Goal: Task Accomplishment & Management: Manage account settings

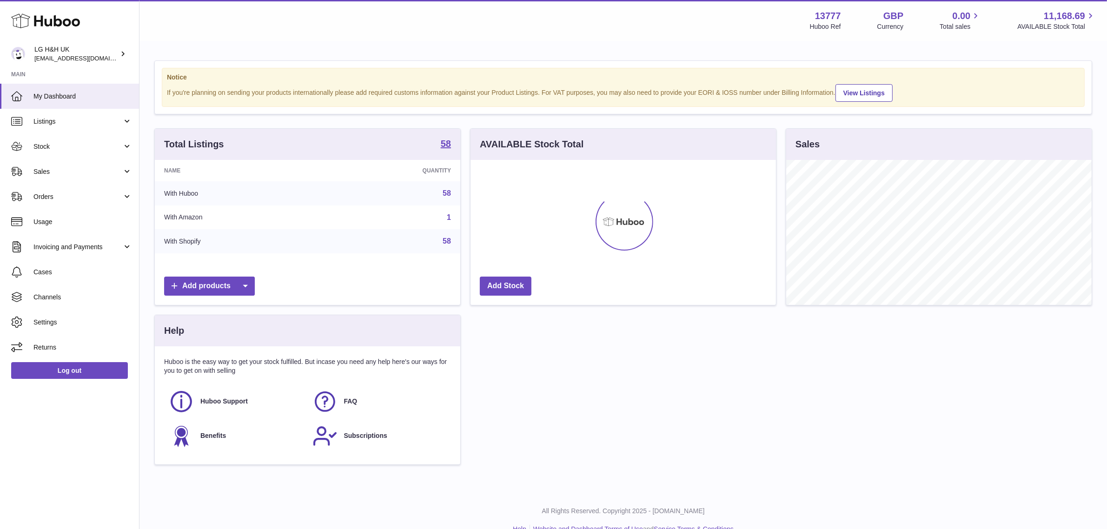
scroll to position [145, 305]
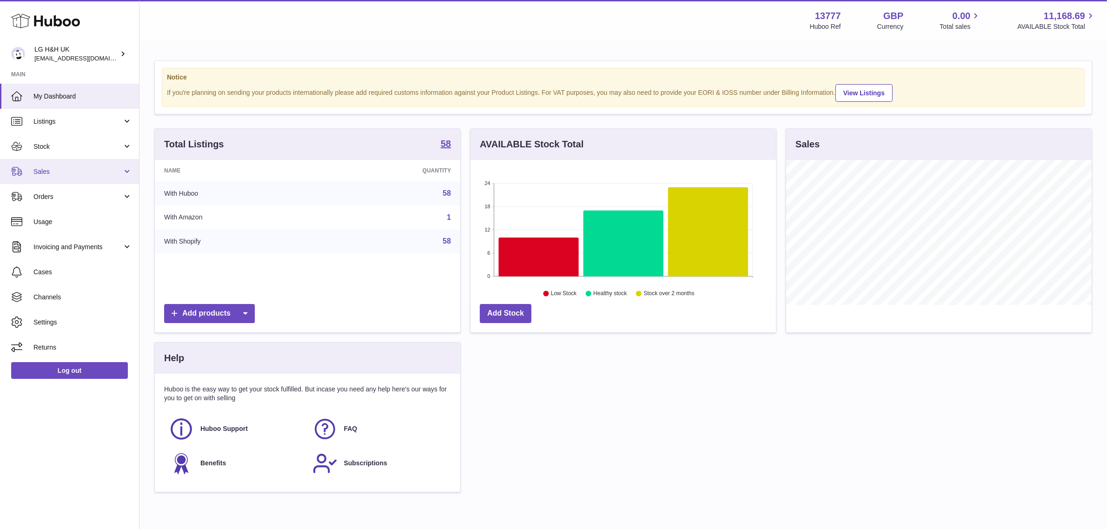
click at [72, 175] on span "Sales" at bounding box center [77, 171] width 89 height 9
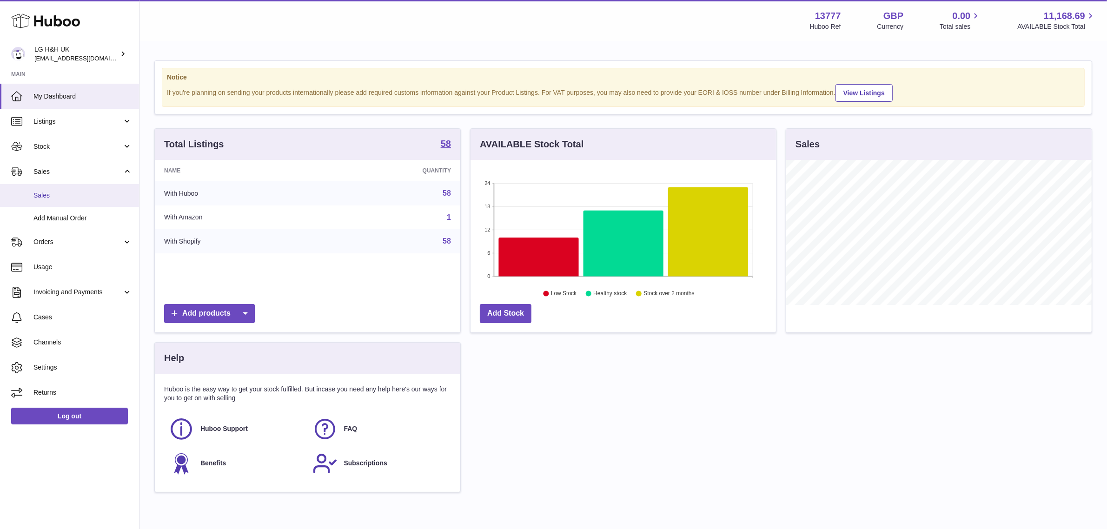
click at [56, 192] on span "Sales" at bounding box center [82, 195] width 99 height 9
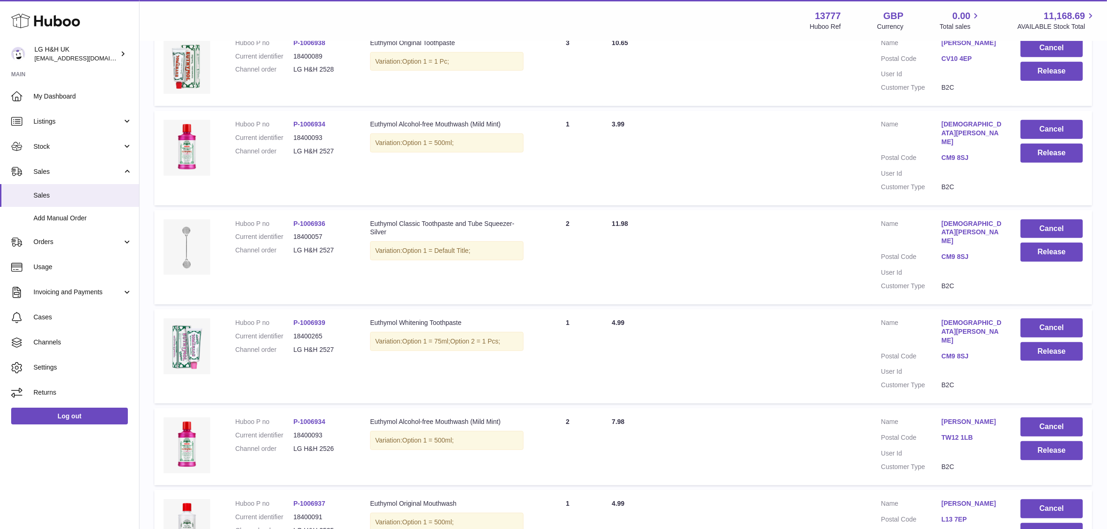
scroll to position [617, 0]
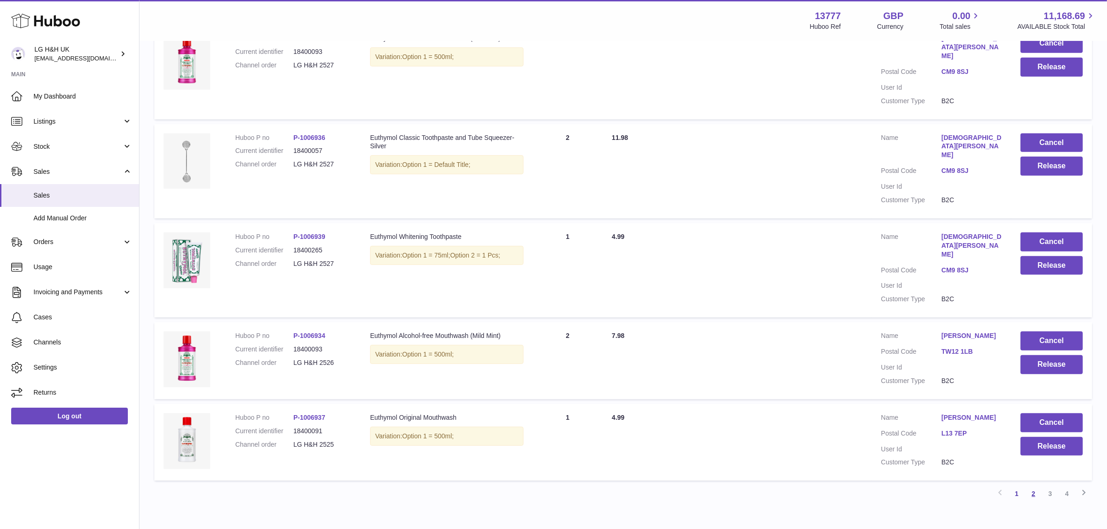
click at [1035, 485] on link "2" at bounding box center [1033, 493] width 17 height 17
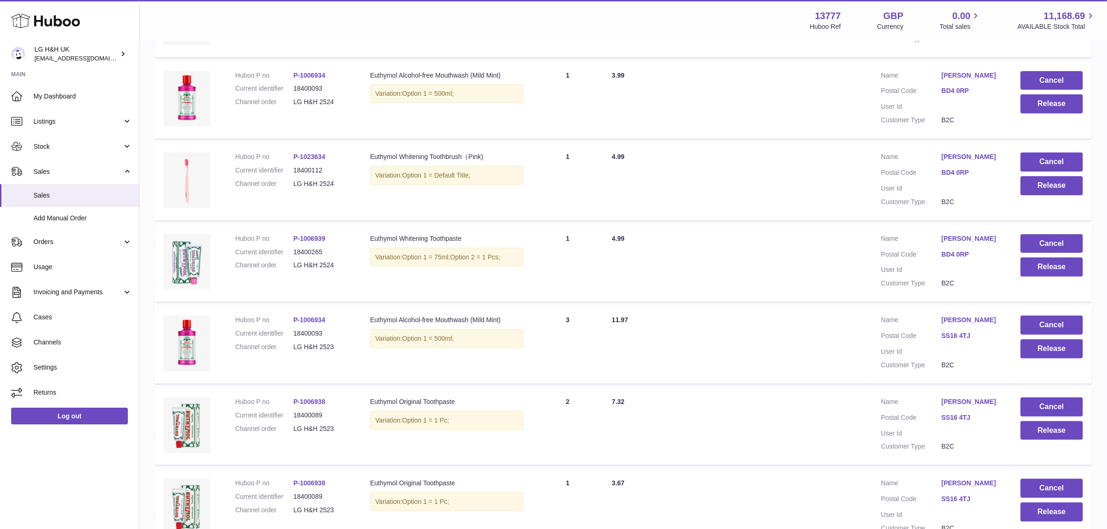
scroll to position [617, 0]
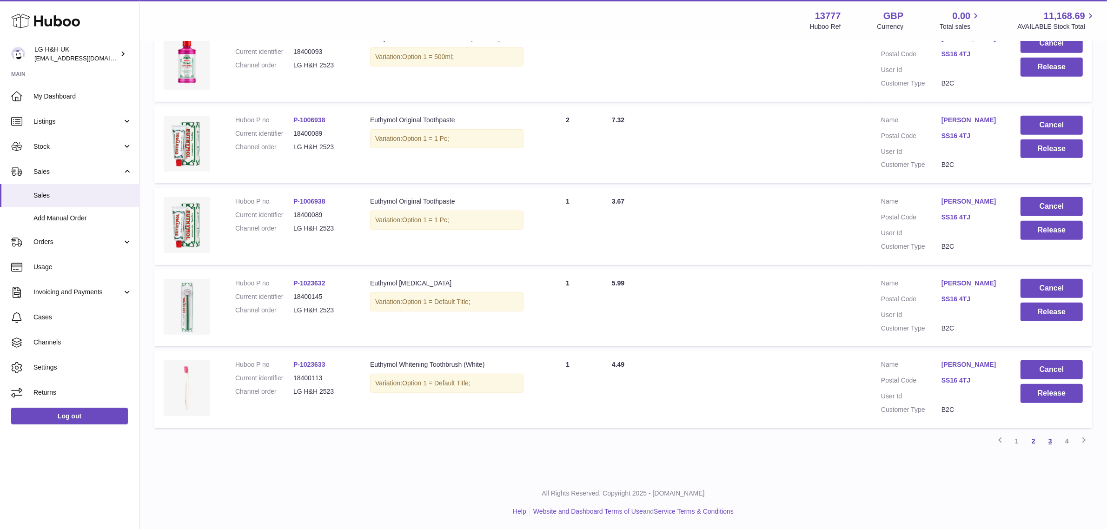
click at [1051, 438] on link "3" at bounding box center [1050, 441] width 17 height 17
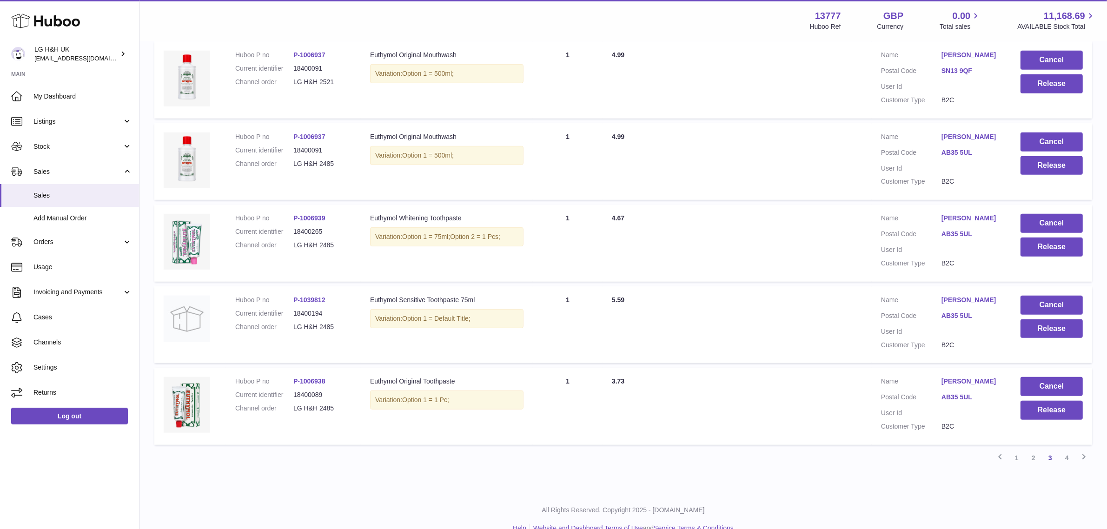
scroll to position [617, 0]
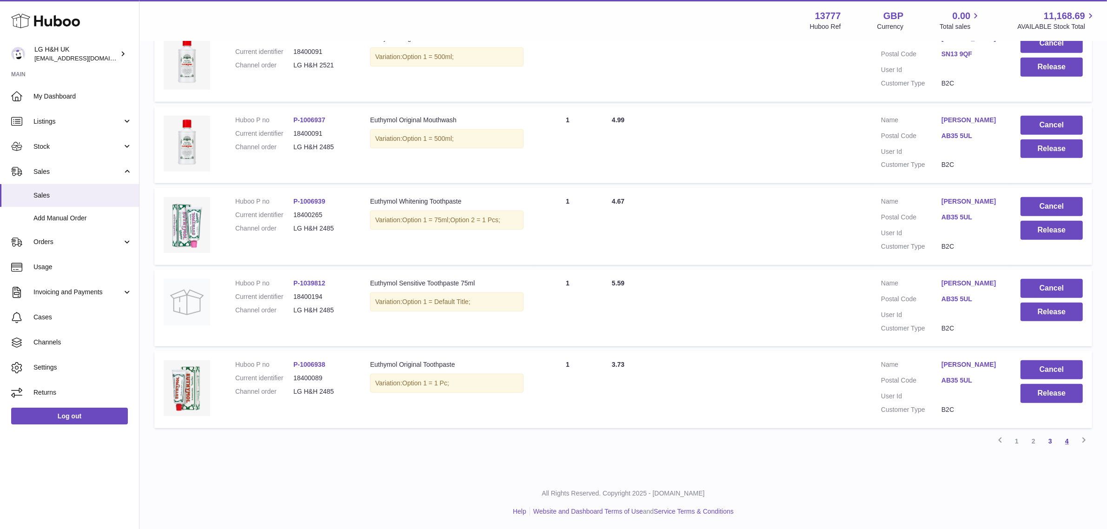
click at [1069, 442] on link "4" at bounding box center [1067, 441] width 17 height 17
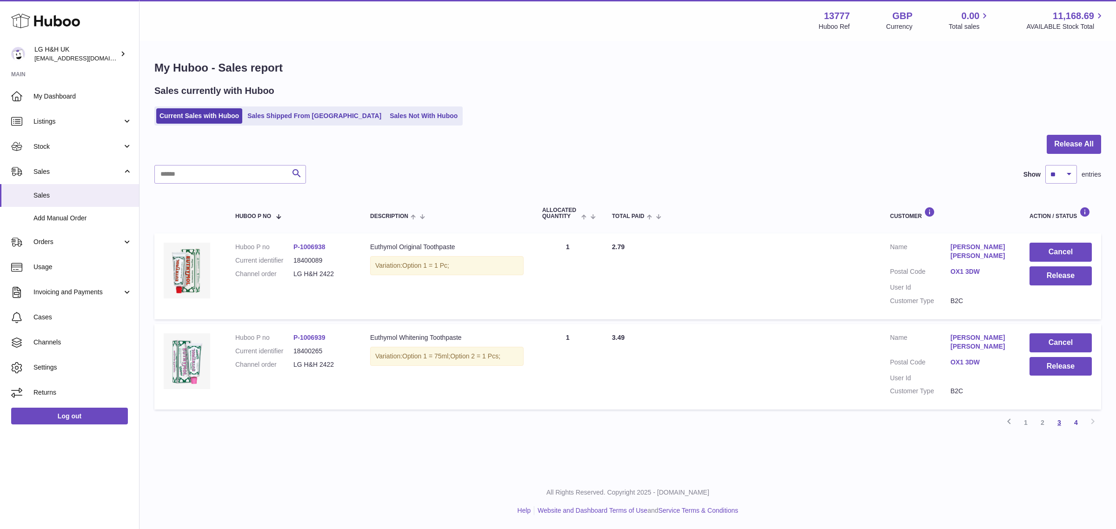
click at [1057, 422] on link "3" at bounding box center [1059, 422] width 17 height 17
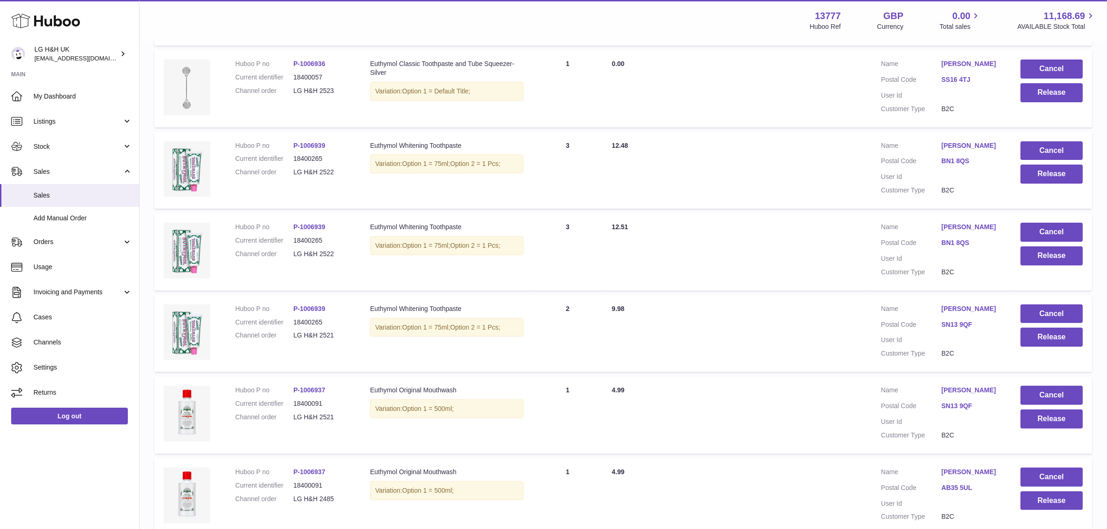
scroll to position [268, 0]
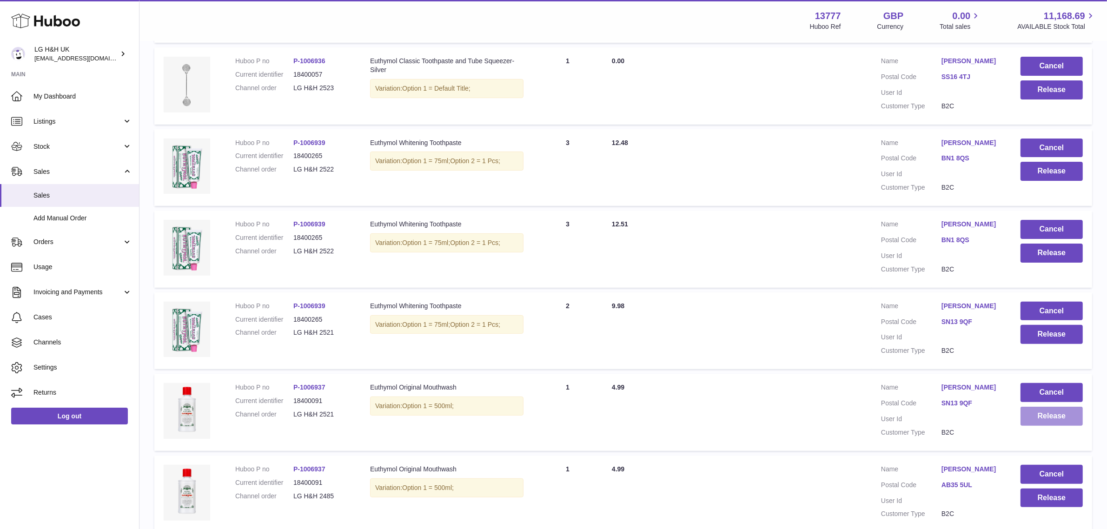
click at [1042, 422] on button "Release" at bounding box center [1052, 416] width 62 height 19
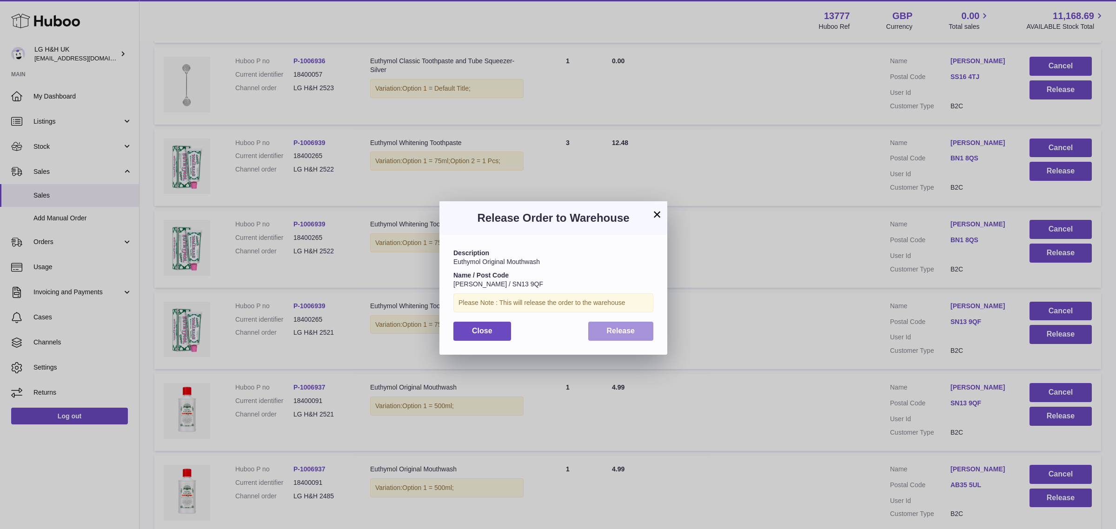
click at [636, 324] on button "Release" at bounding box center [621, 331] width 66 height 19
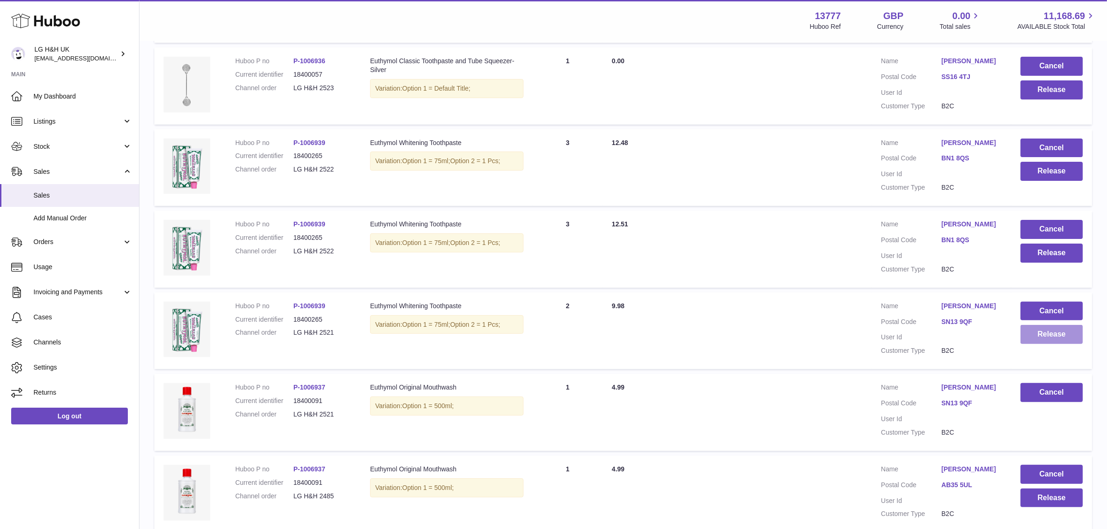
click at [1038, 336] on button "Release" at bounding box center [1052, 334] width 62 height 19
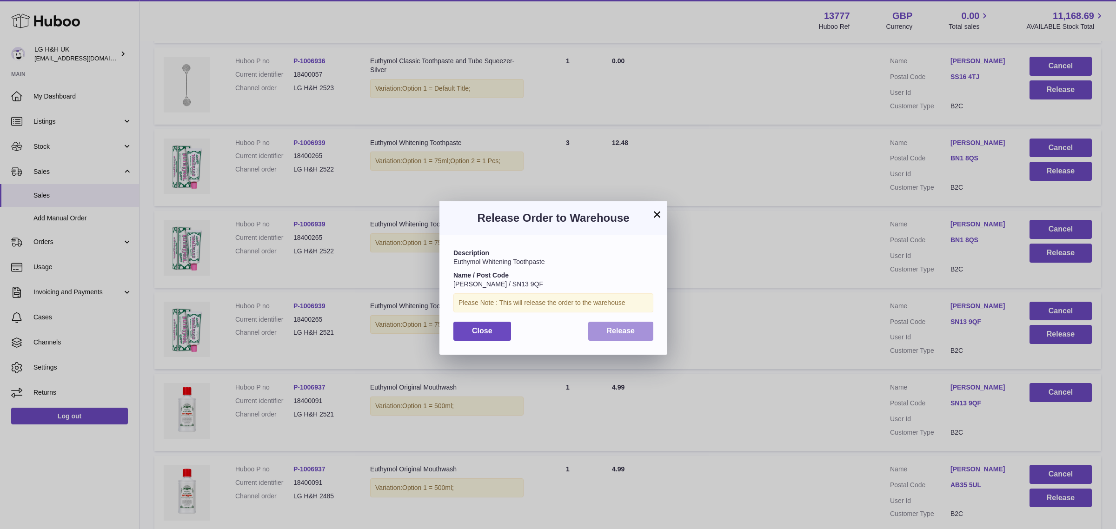
click at [632, 335] on span "Release" at bounding box center [621, 331] width 28 height 8
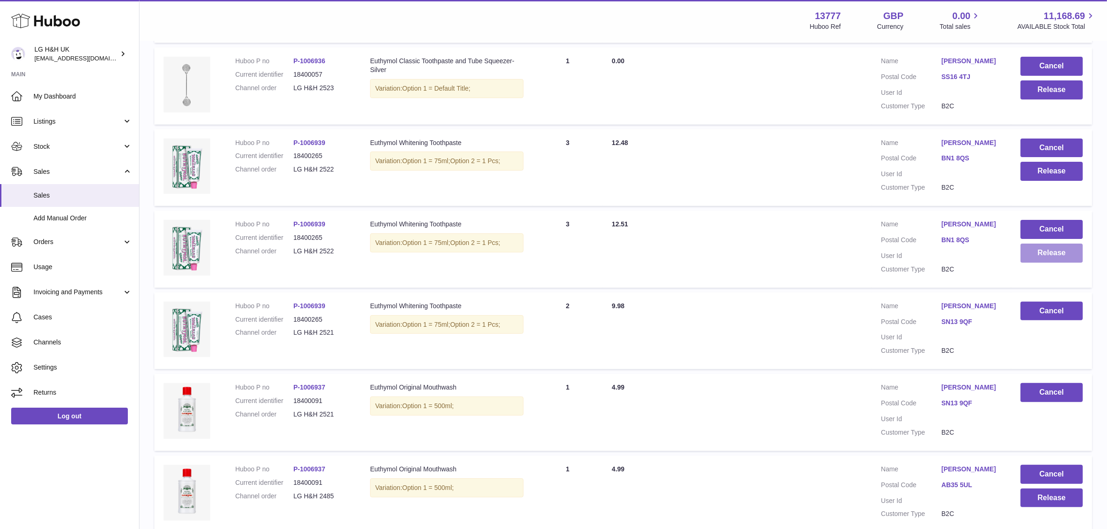
click at [1029, 256] on button "Release" at bounding box center [1052, 253] width 62 height 19
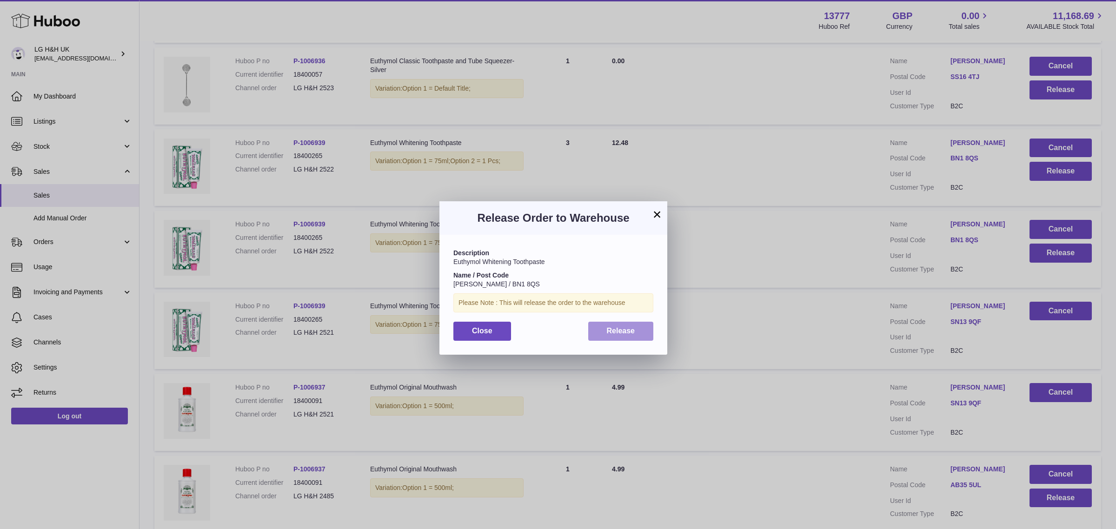
click at [631, 335] on span "Release" at bounding box center [621, 331] width 28 height 8
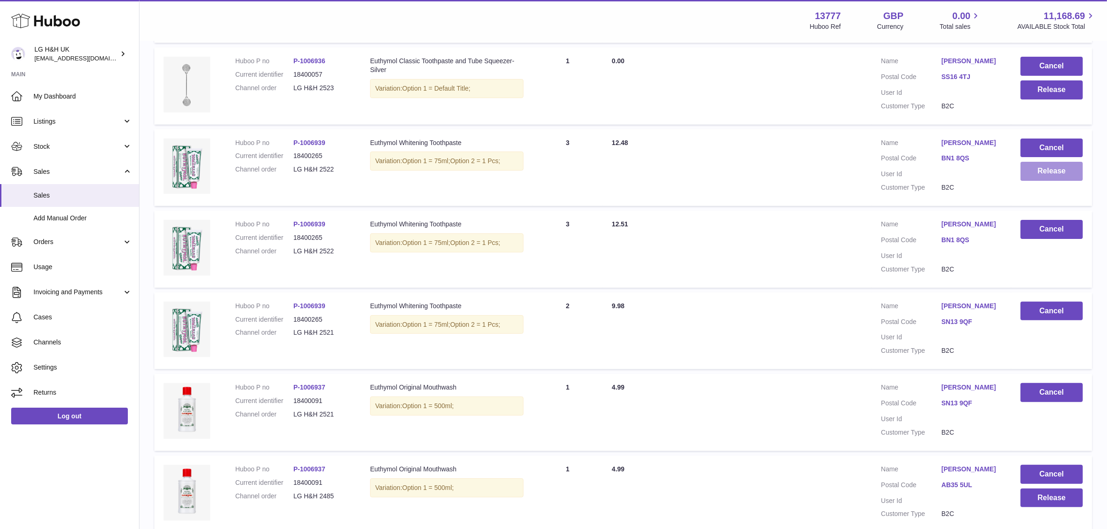
click at [1051, 172] on button "Release" at bounding box center [1052, 171] width 62 height 19
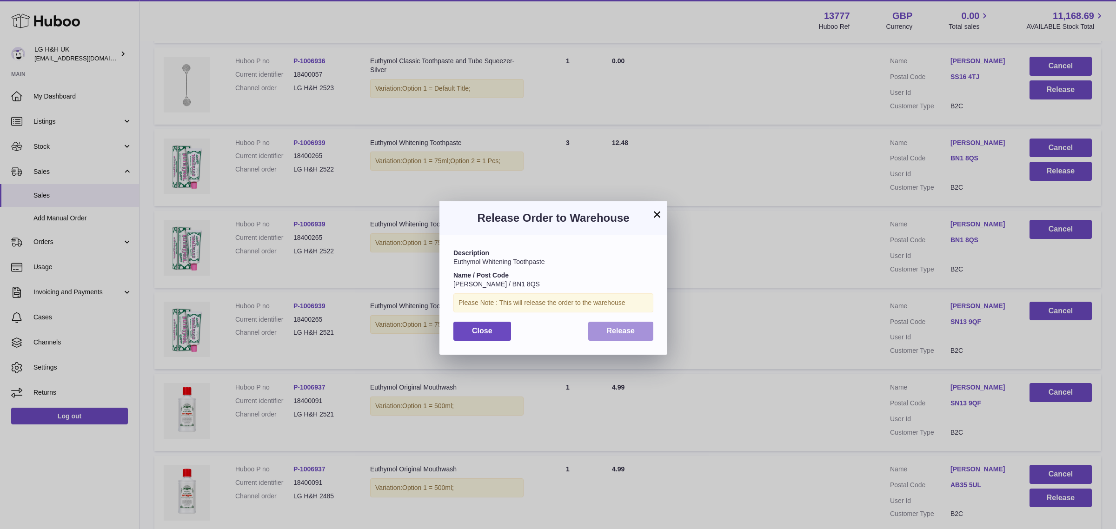
click at [631, 338] on button "Release" at bounding box center [621, 331] width 66 height 19
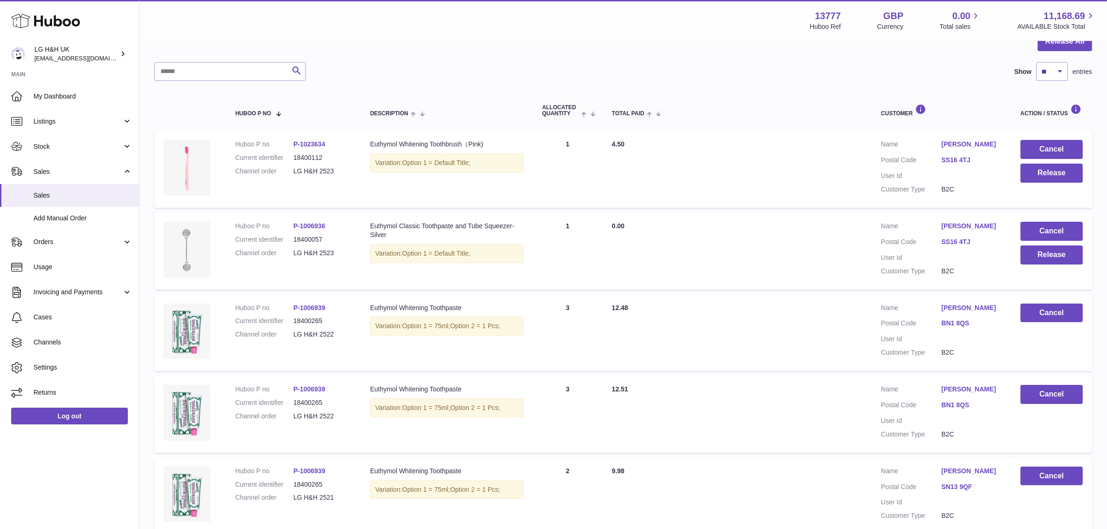
scroll to position [102, 0]
click at [1042, 259] on button "Release" at bounding box center [1052, 255] width 62 height 19
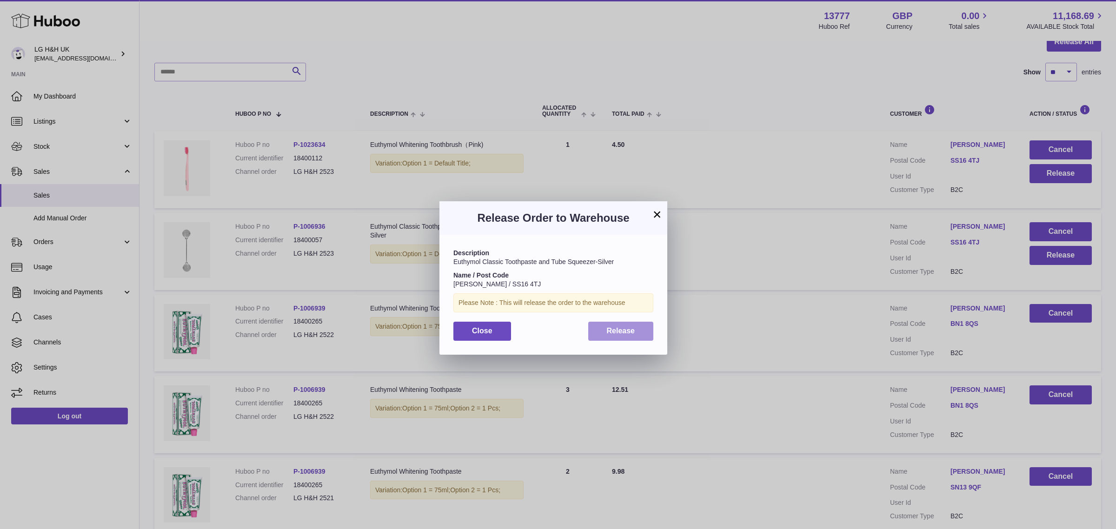
click at [633, 329] on span "Release" at bounding box center [621, 331] width 28 height 8
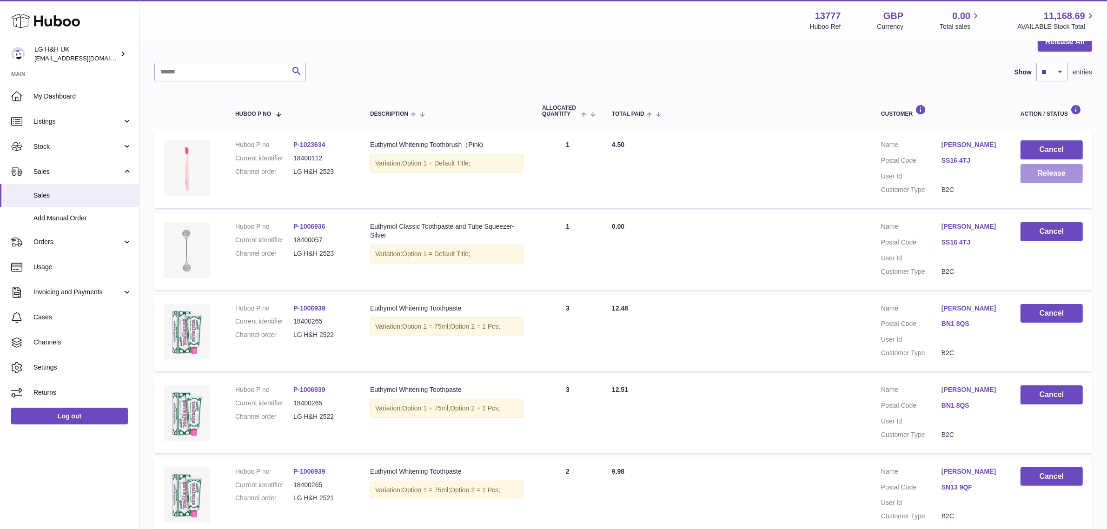
click at [1033, 177] on button "Release" at bounding box center [1052, 173] width 62 height 19
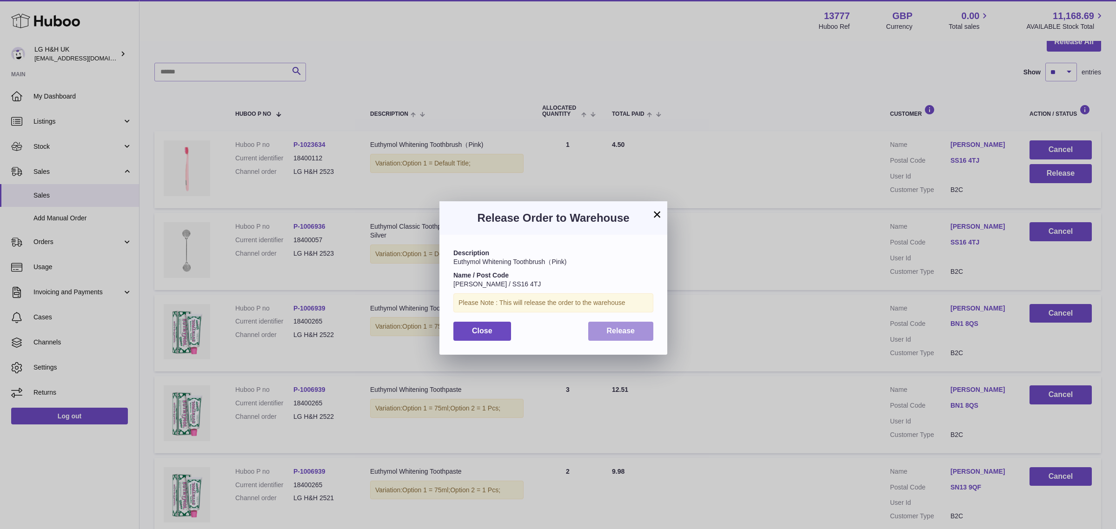
click at [645, 324] on button "Release" at bounding box center [621, 331] width 66 height 19
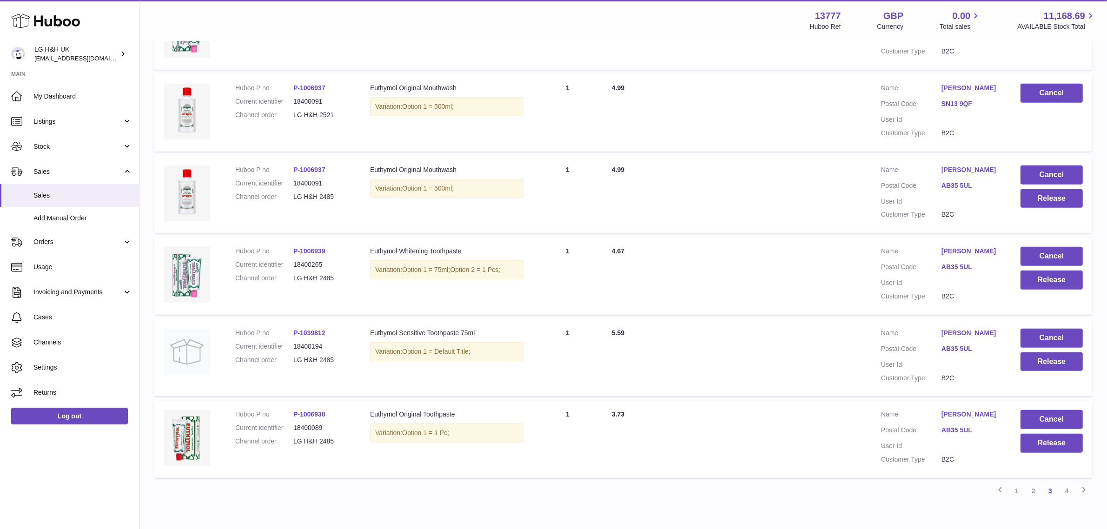
scroll to position [617, 0]
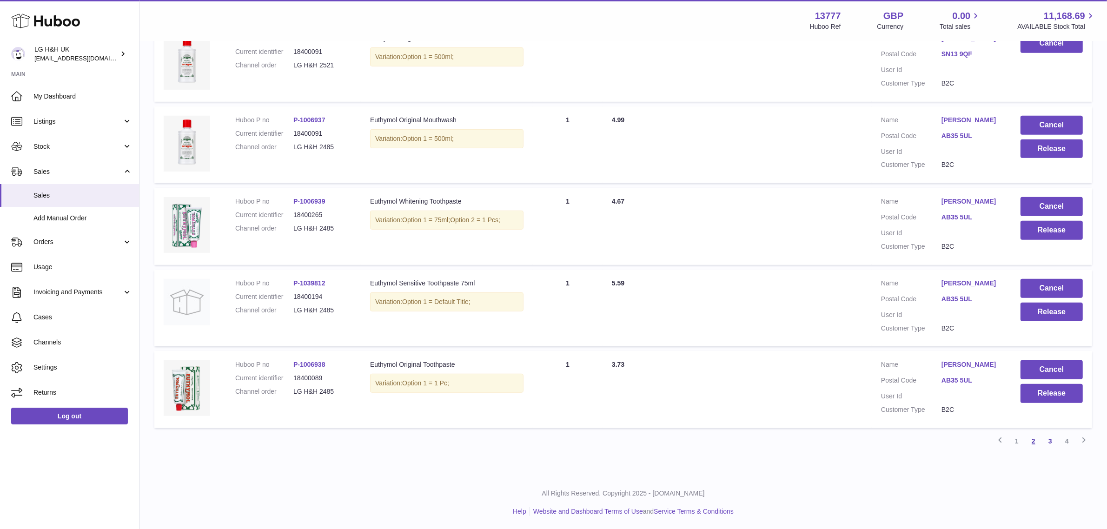
click at [1035, 444] on link "2" at bounding box center [1033, 441] width 17 height 17
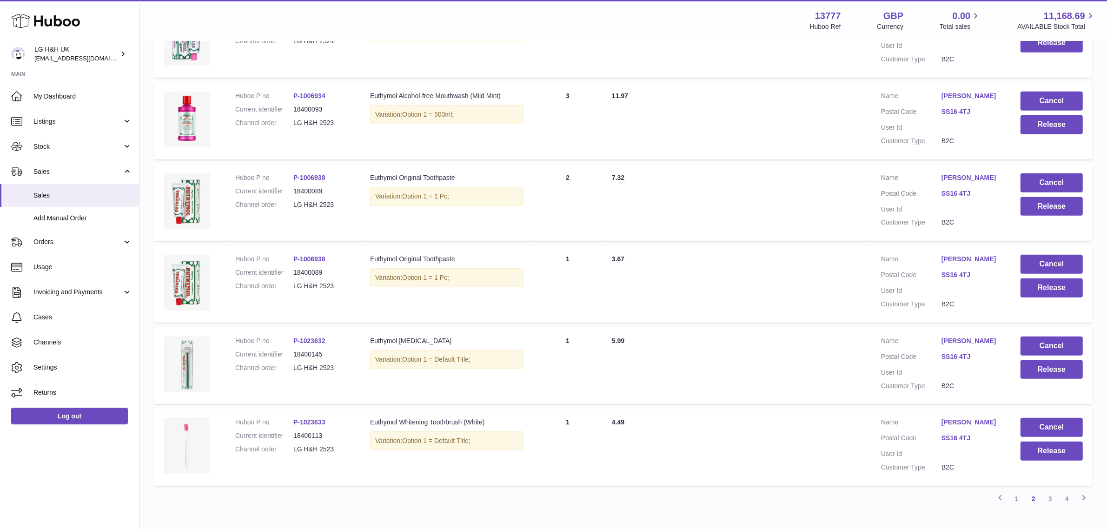
scroll to position [617, 0]
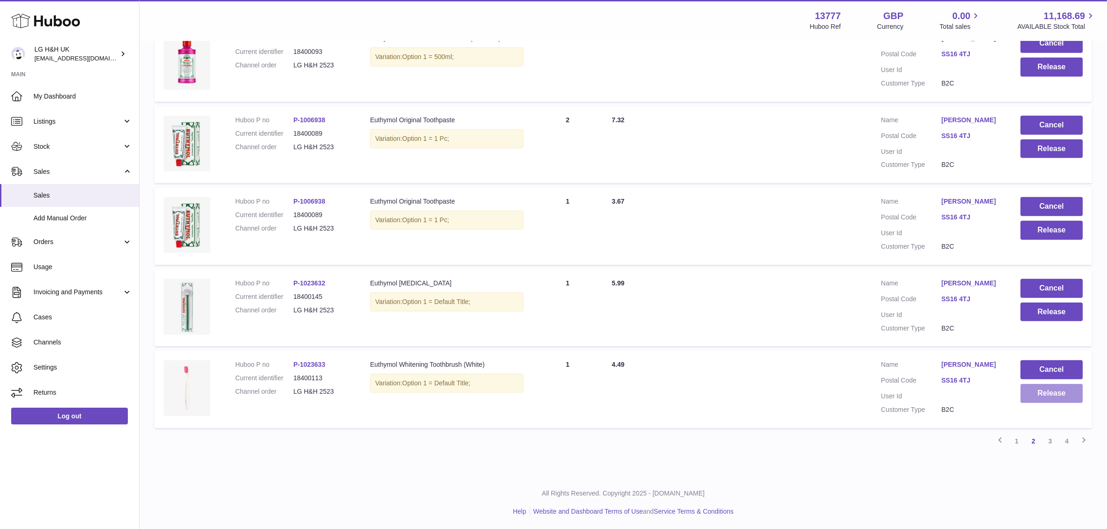
click at [1043, 396] on button "Release" at bounding box center [1052, 393] width 62 height 19
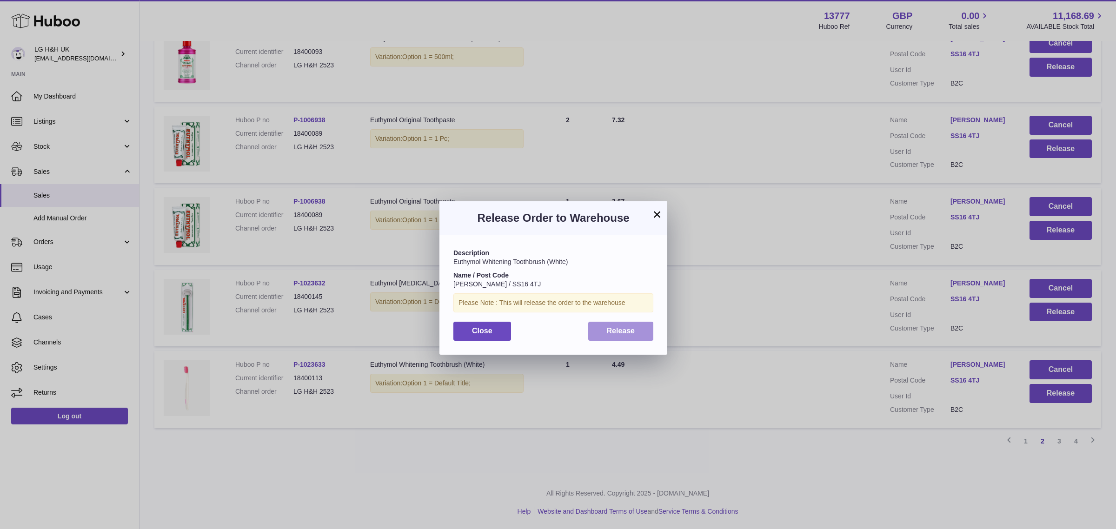
click at [642, 338] on button "Release" at bounding box center [621, 331] width 66 height 19
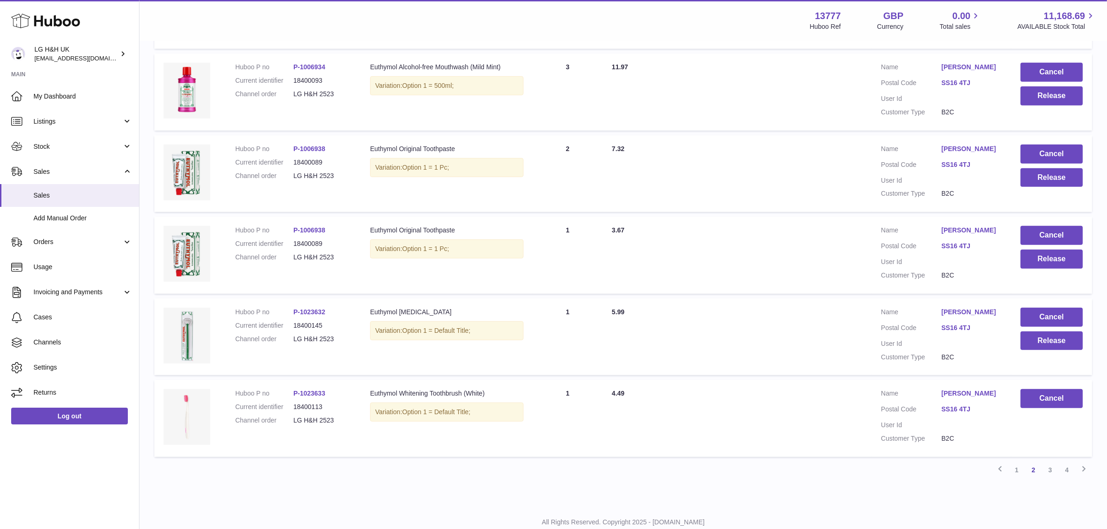
scroll to position [589, 0]
click at [1049, 334] on button "Release" at bounding box center [1052, 340] width 62 height 19
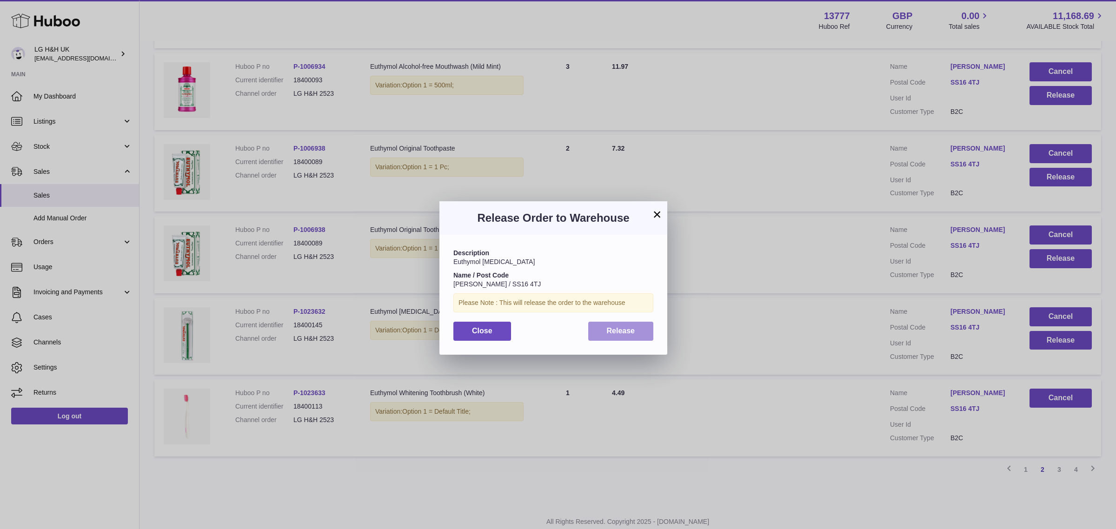
click at [643, 330] on button "Release" at bounding box center [621, 331] width 66 height 19
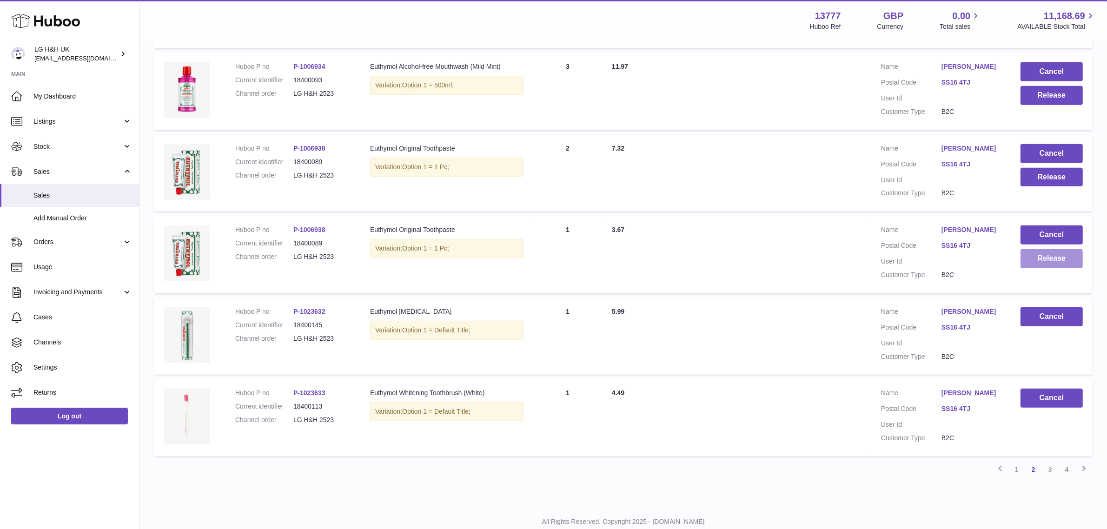
click at [1052, 259] on button "Release" at bounding box center [1052, 258] width 62 height 19
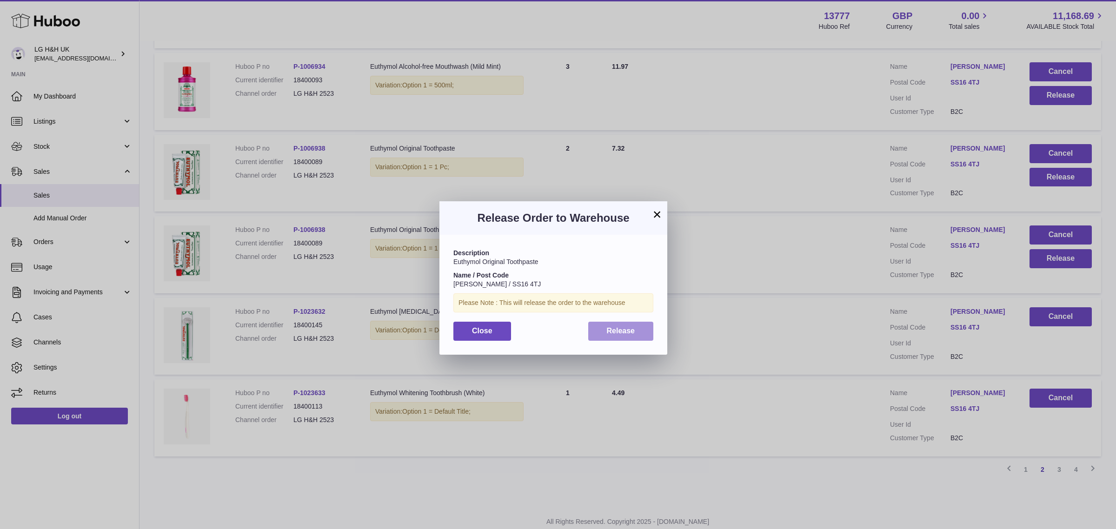
click at [624, 325] on button "Release" at bounding box center [621, 331] width 66 height 19
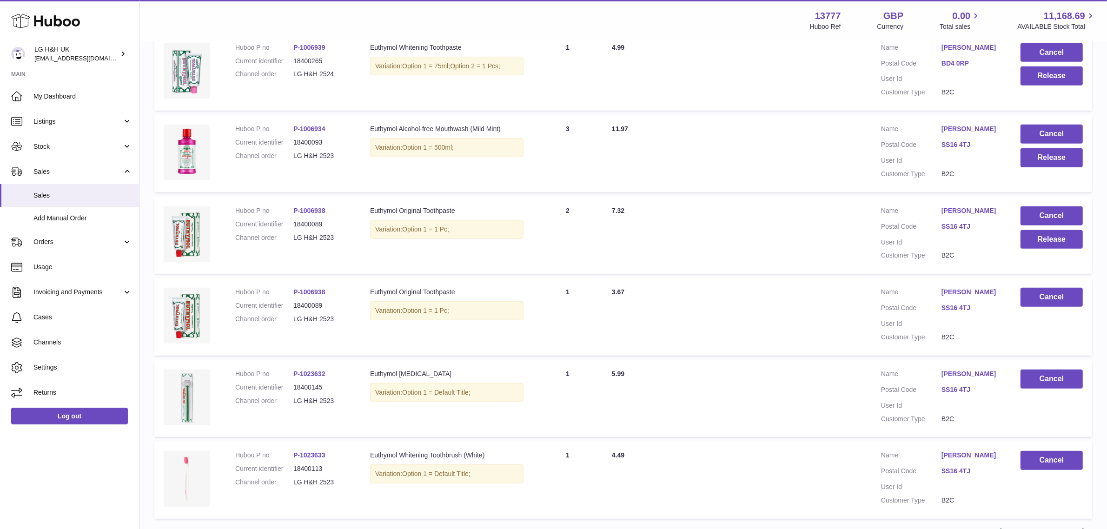
scroll to position [526, 0]
click at [1033, 243] on button "Release" at bounding box center [1052, 240] width 62 height 19
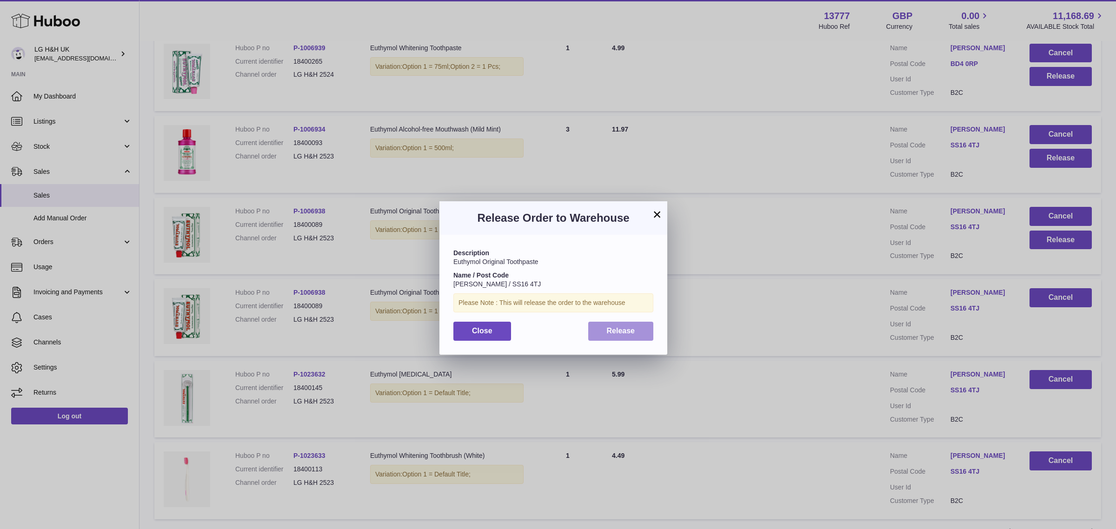
click at [632, 332] on span "Release" at bounding box center [621, 331] width 28 height 8
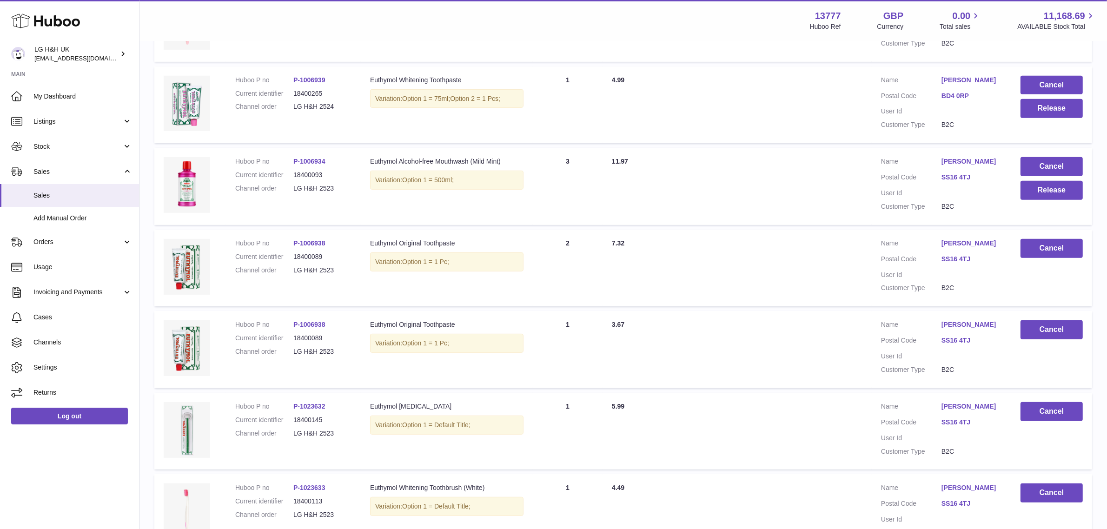
scroll to position [493, 0]
click at [1059, 192] on button "Release" at bounding box center [1052, 191] width 62 height 19
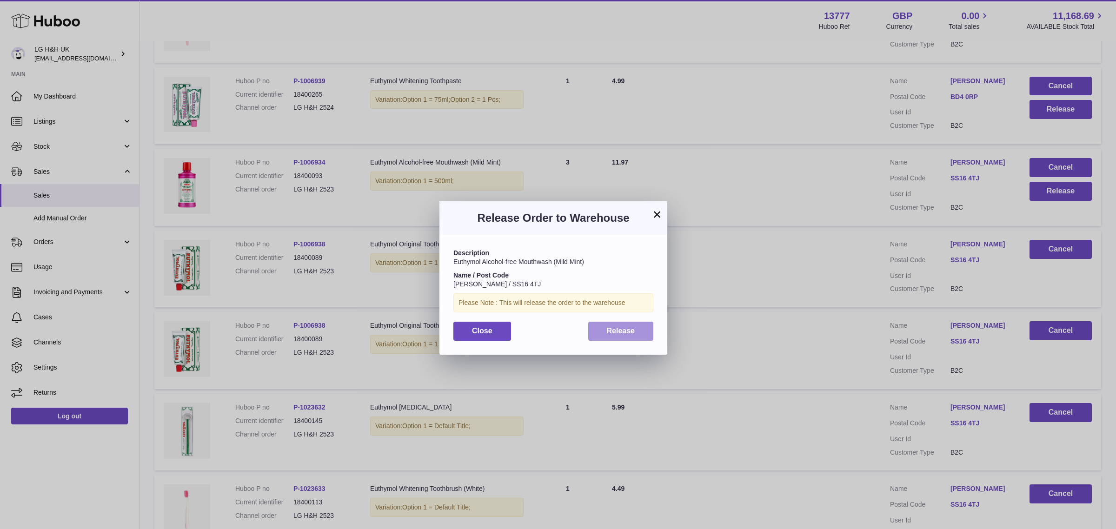
click at [646, 332] on button "Release" at bounding box center [621, 331] width 66 height 19
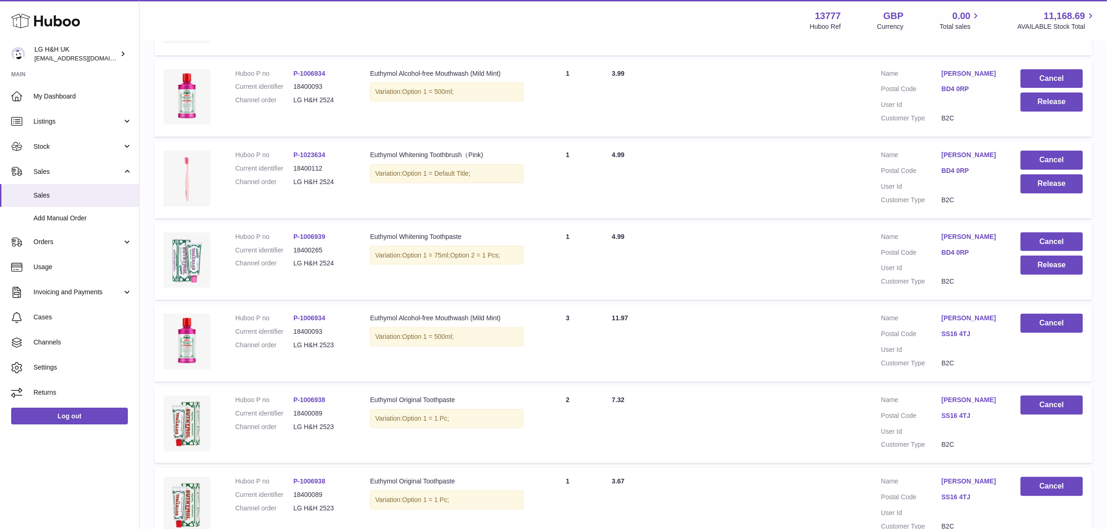
scroll to position [336, 0]
click at [1055, 263] on button "Release" at bounding box center [1052, 266] width 62 height 19
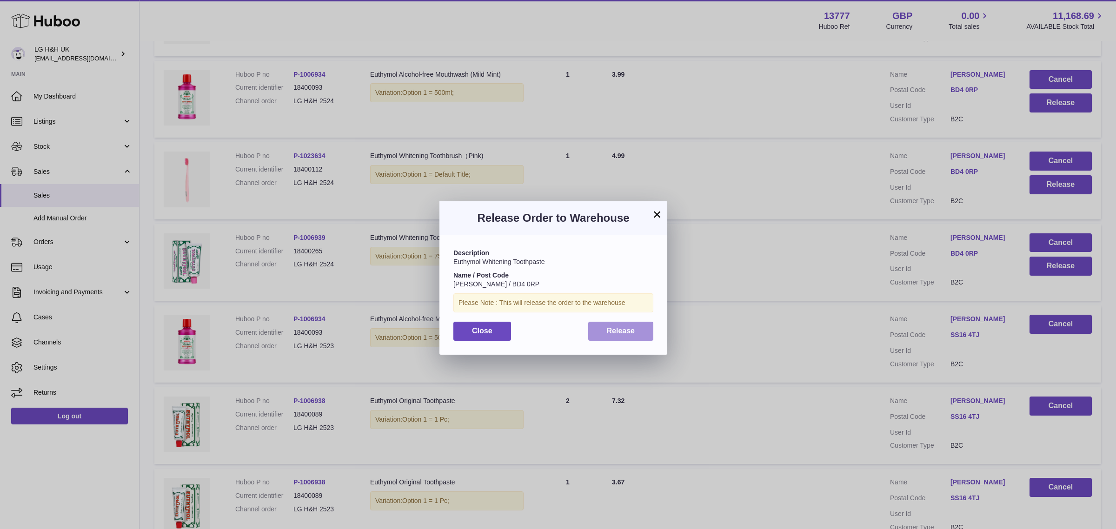
click at [615, 333] on span "Release" at bounding box center [621, 331] width 28 height 8
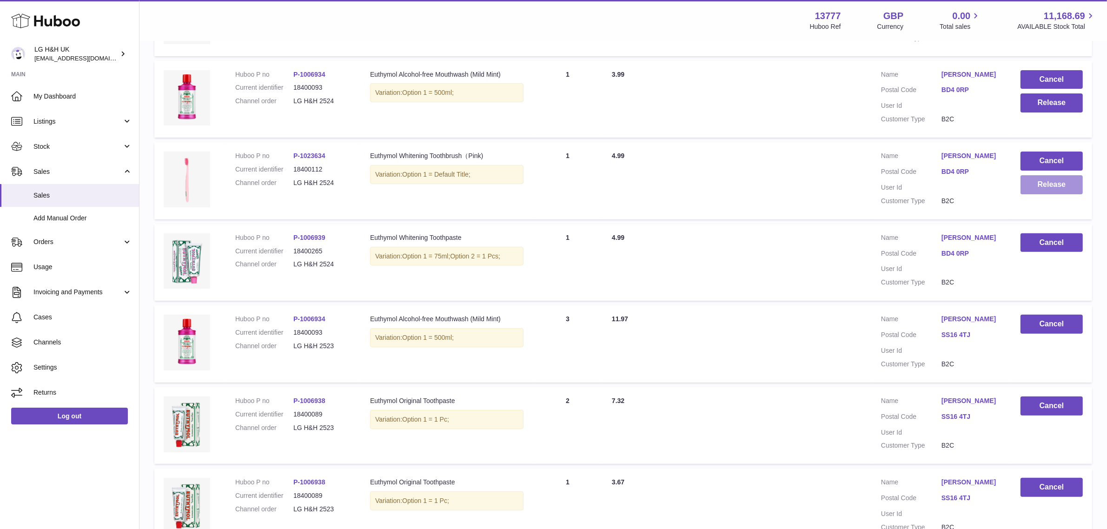
click at [1035, 185] on button "Release" at bounding box center [1052, 184] width 62 height 19
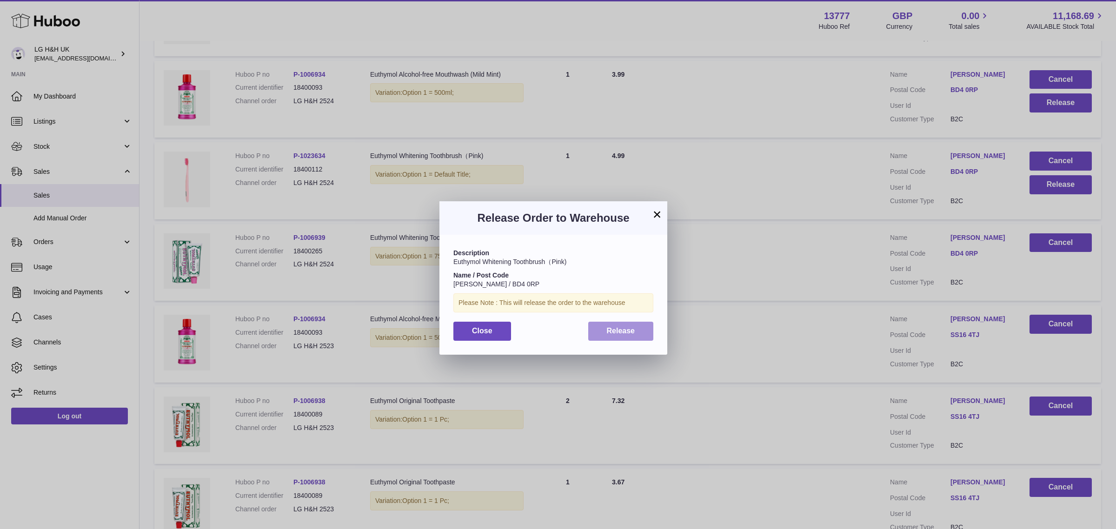
click at [623, 333] on span "Release" at bounding box center [621, 331] width 28 height 8
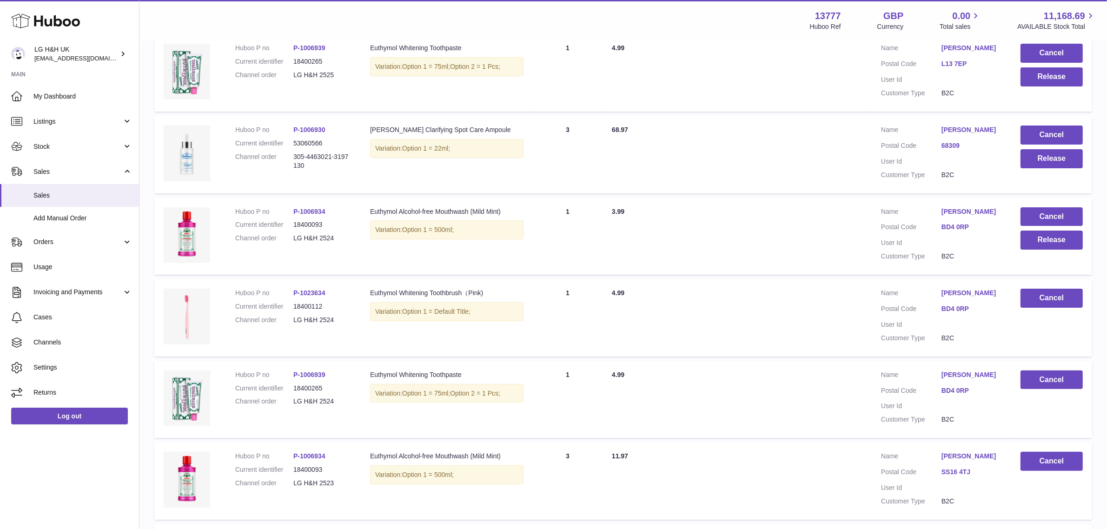
scroll to position [197, 0]
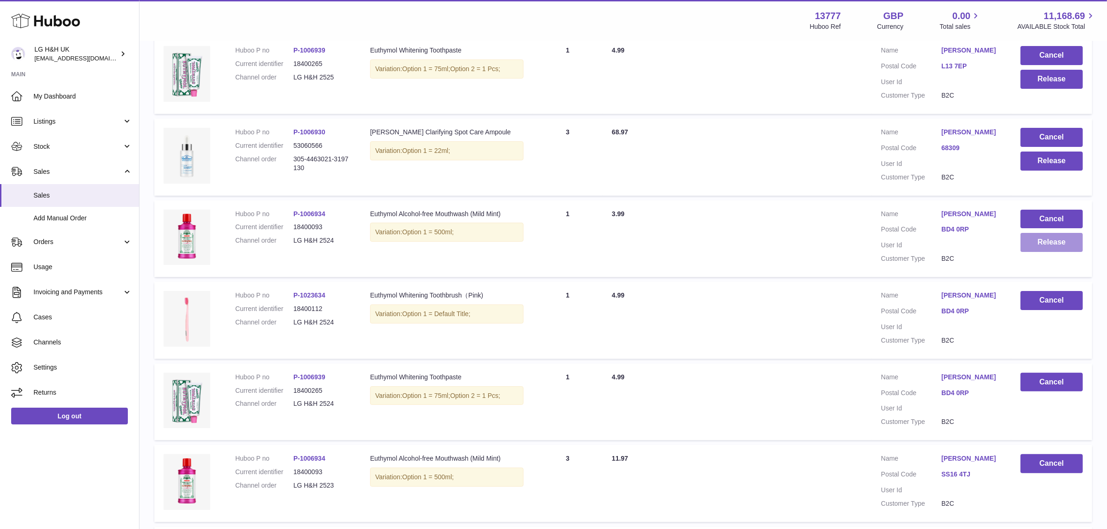
click at [1033, 246] on button "Release" at bounding box center [1052, 242] width 62 height 19
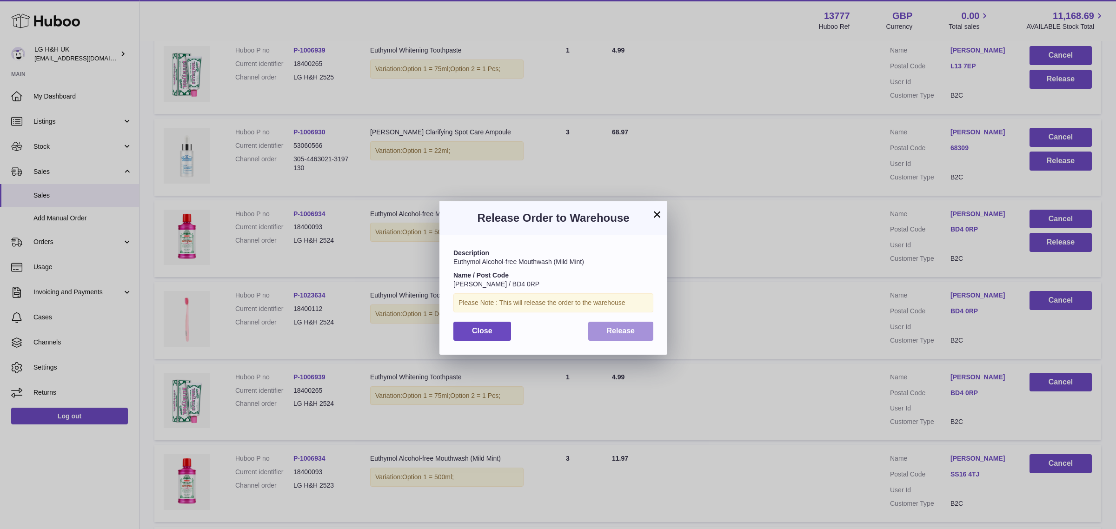
click at [630, 329] on span "Release" at bounding box center [621, 331] width 28 height 8
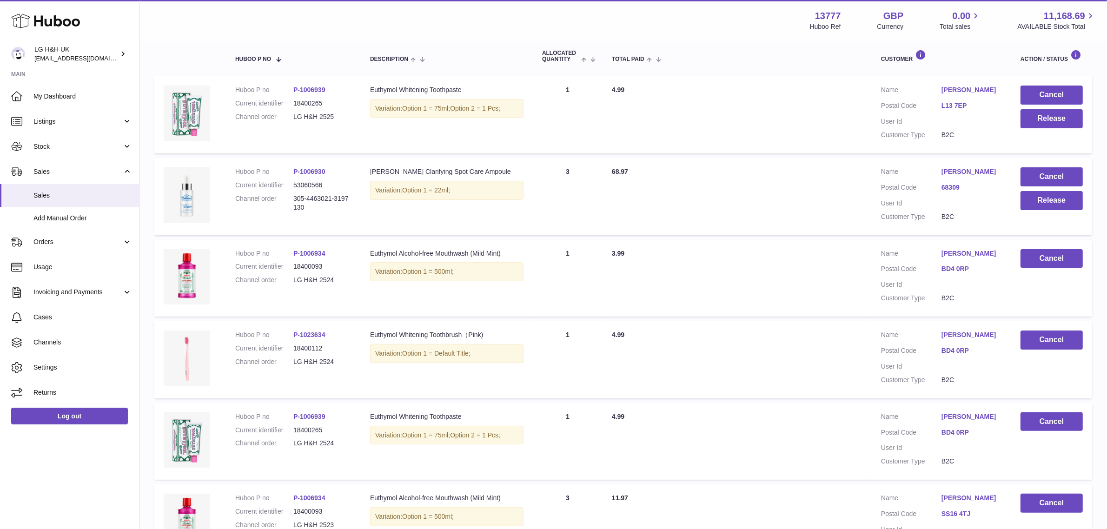
scroll to position [157, 0]
click at [991, 151] on td "Customer Name Kylie Price Postal Code L13 7EP User Id Customer Type B2C" at bounding box center [941, 115] width 139 height 77
click at [1042, 178] on button "Cancel" at bounding box center [1052, 177] width 62 height 19
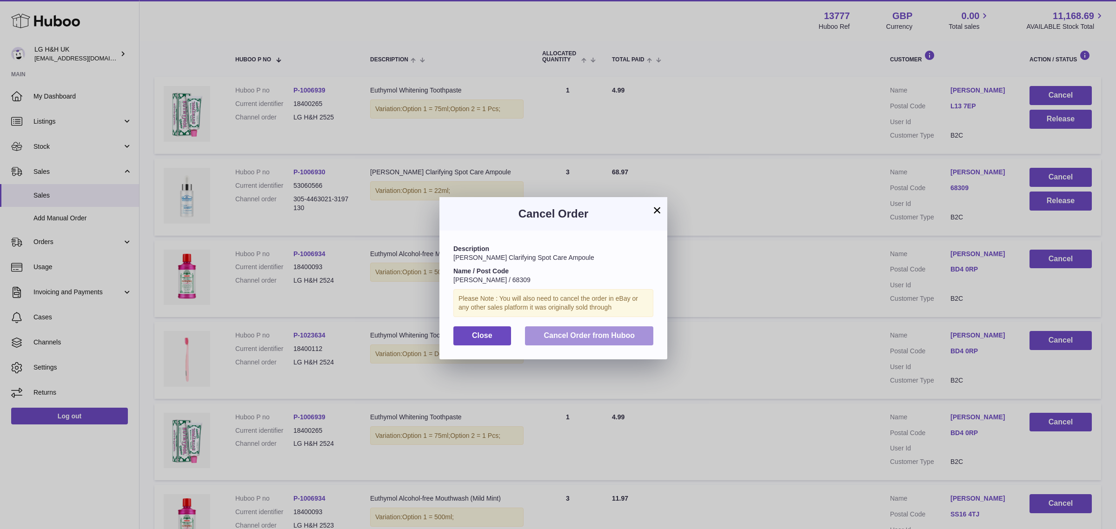
click at [603, 332] on span "Cancel Order from Huboo" at bounding box center [589, 336] width 91 height 8
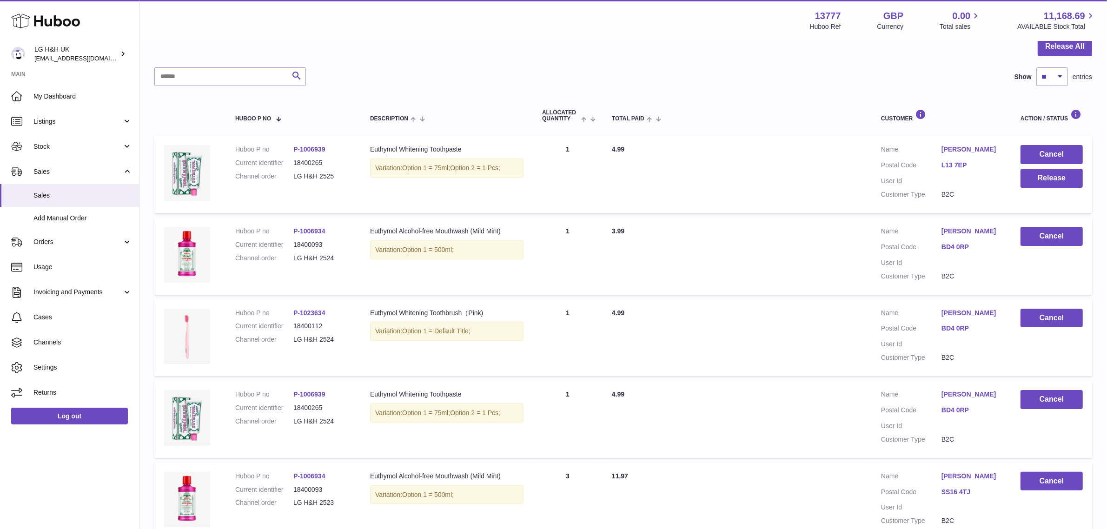
scroll to position [0, 0]
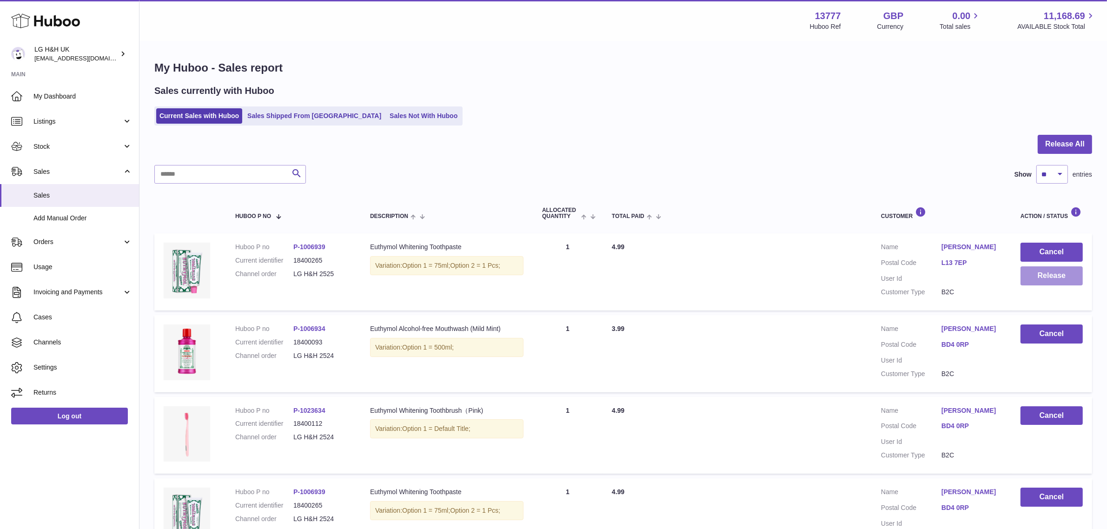
click at [1045, 278] on button "Release" at bounding box center [1052, 275] width 62 height 19
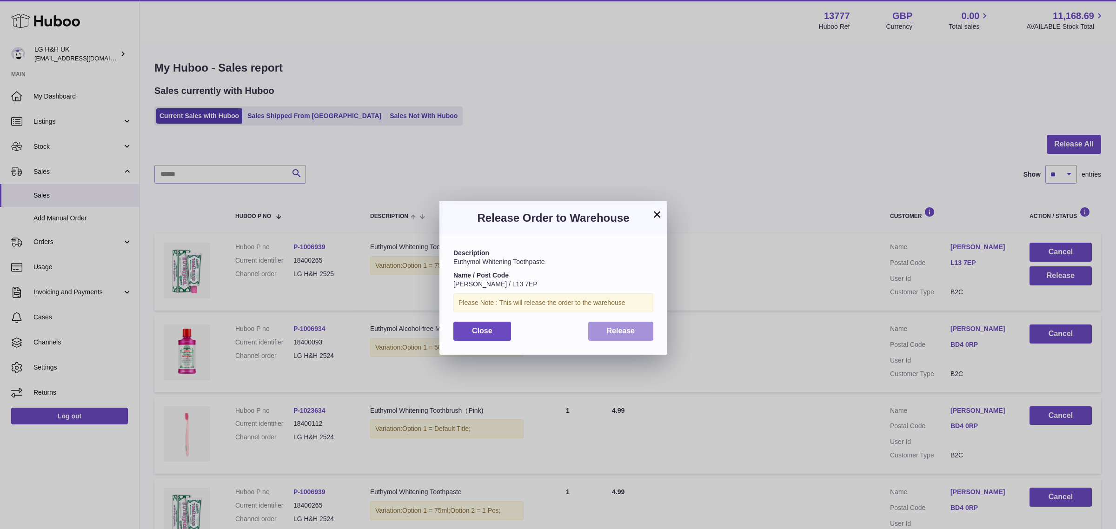
click at [603, 325] on button "Release" at bounding box center [621, 331] width 66 height 19
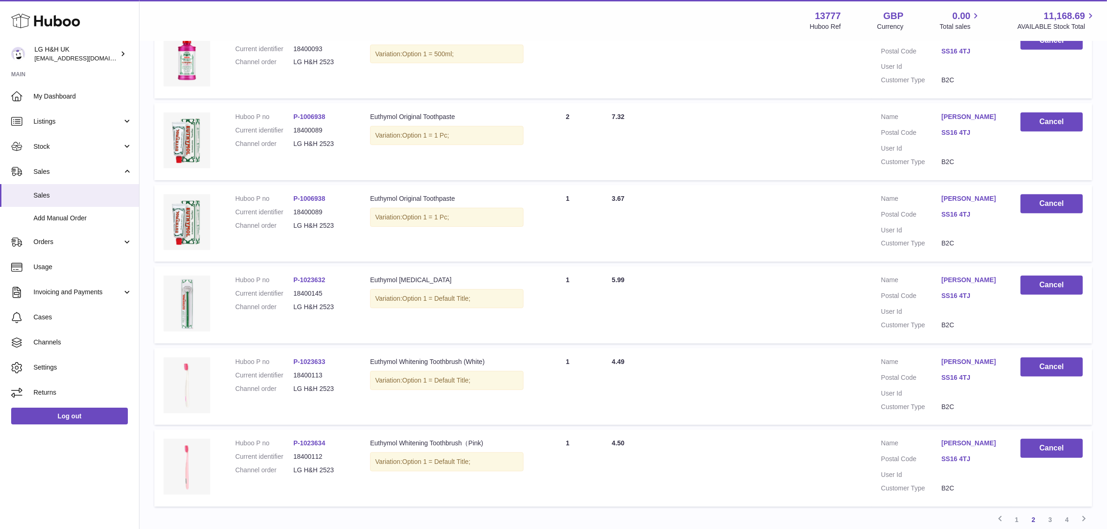
scroll to position [617, 0]
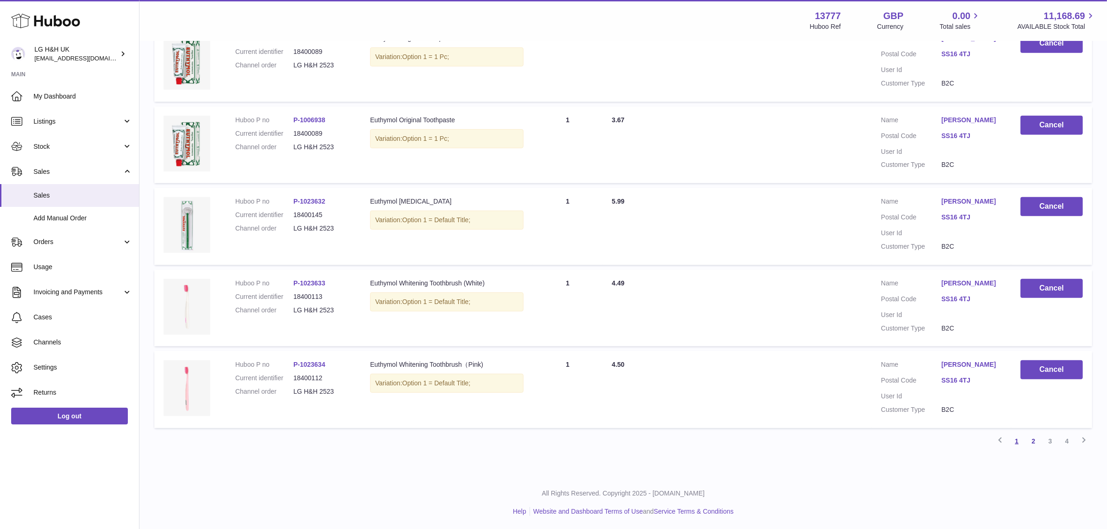
click at [1017, 439] on link "1" at bounding box center [1016, 441] width 17 height 17
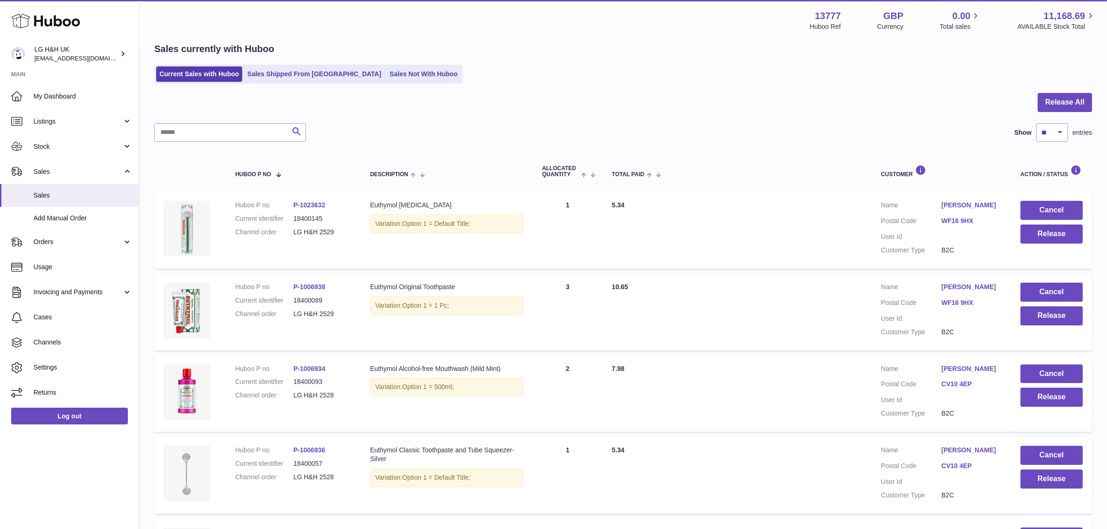
scroll to position [617, 0]
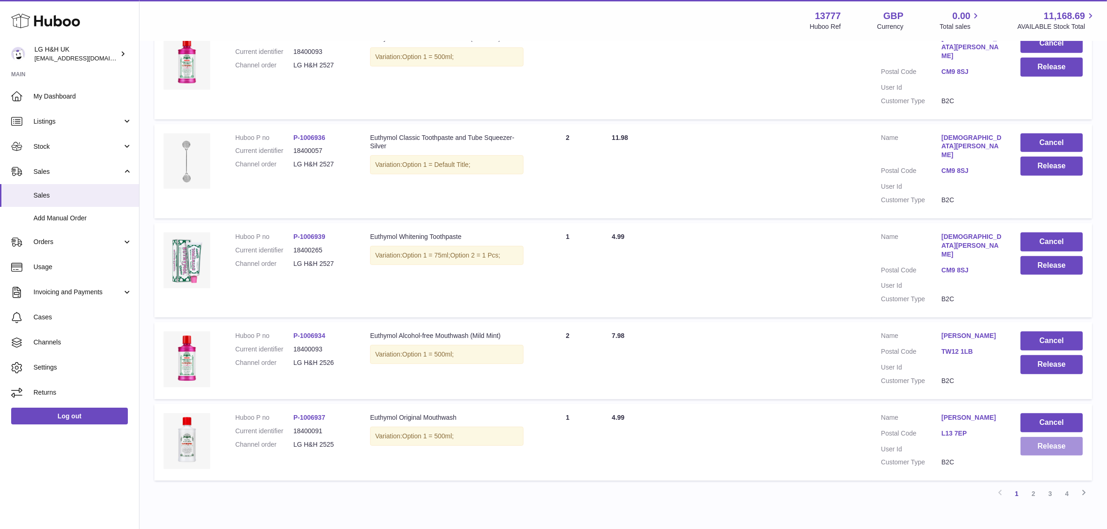
click at [1040, 437] on button "Release" at bounding box center [1052, 446] width 62 height 19
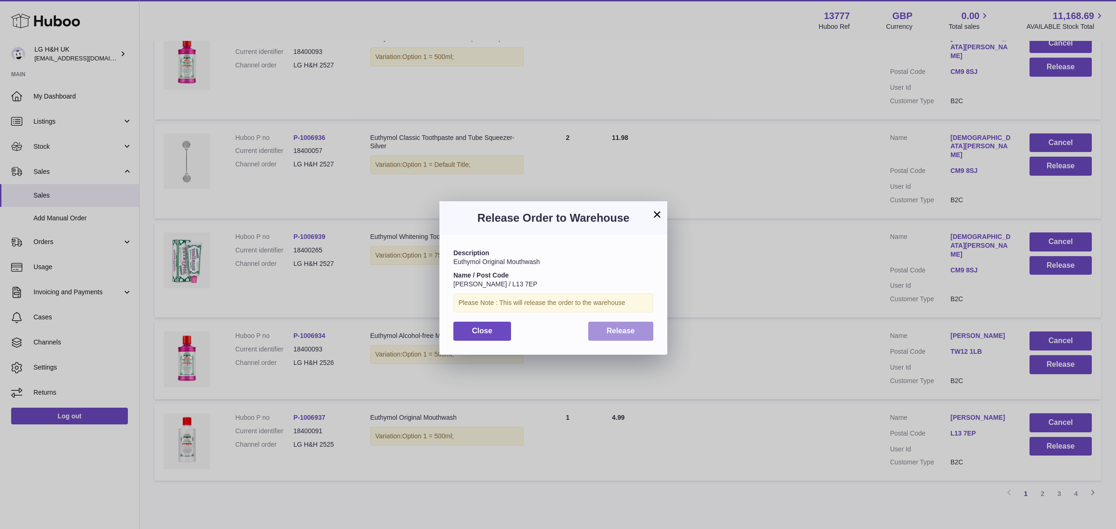
click at [639, 334] on button "Release" at bounding box center [621, 331] width 66 height 19
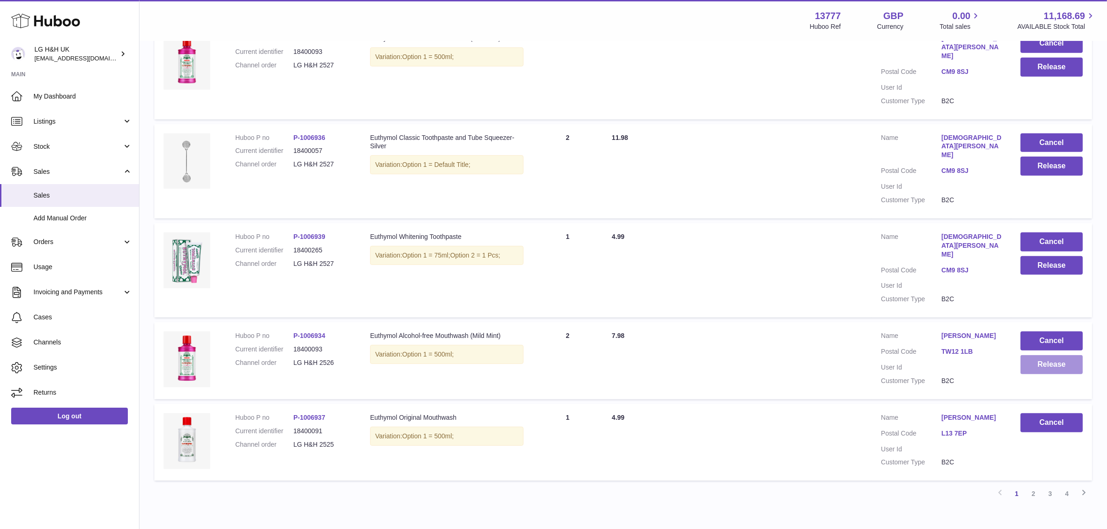
click at [1059, 355] on button "Release" at bounding box center [1052, 364] width 62 height 19
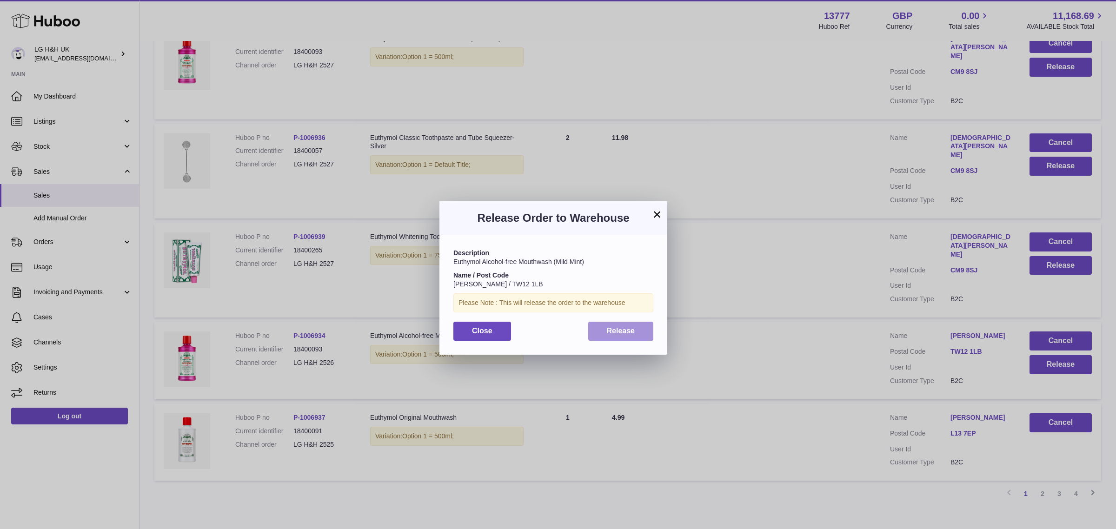
click at [638, 326] on button "Release" at bounding box center [621, 331] width 66 height 19
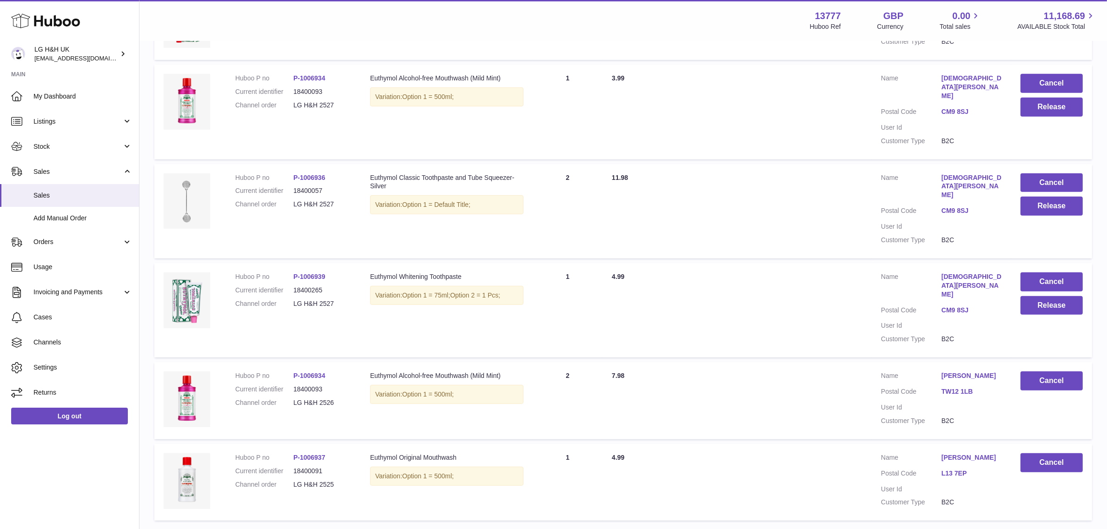
scroll to position [580, 0]
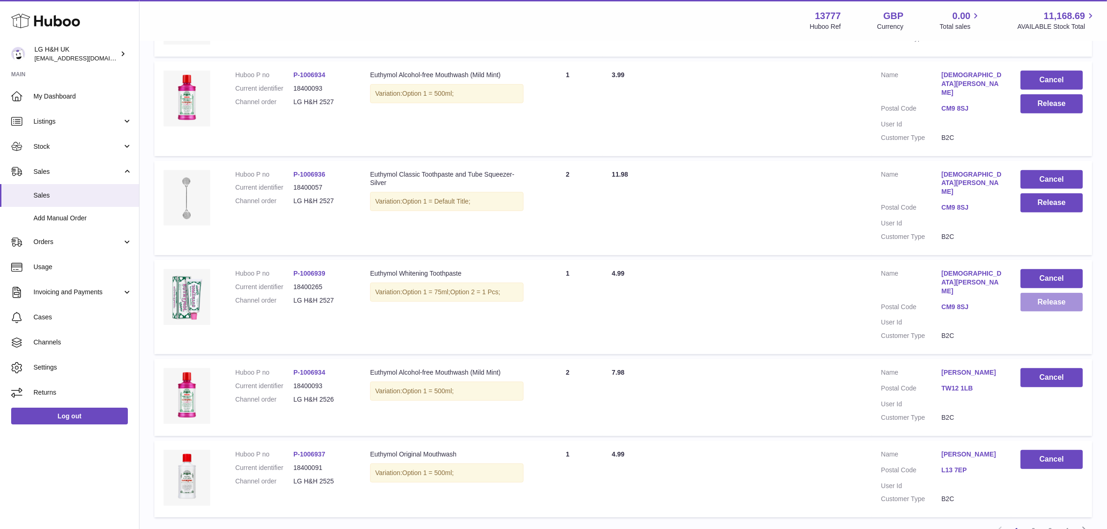
click at [1042, 293] on button "Release" at bounding box center [1052, 302] width 62 height 19
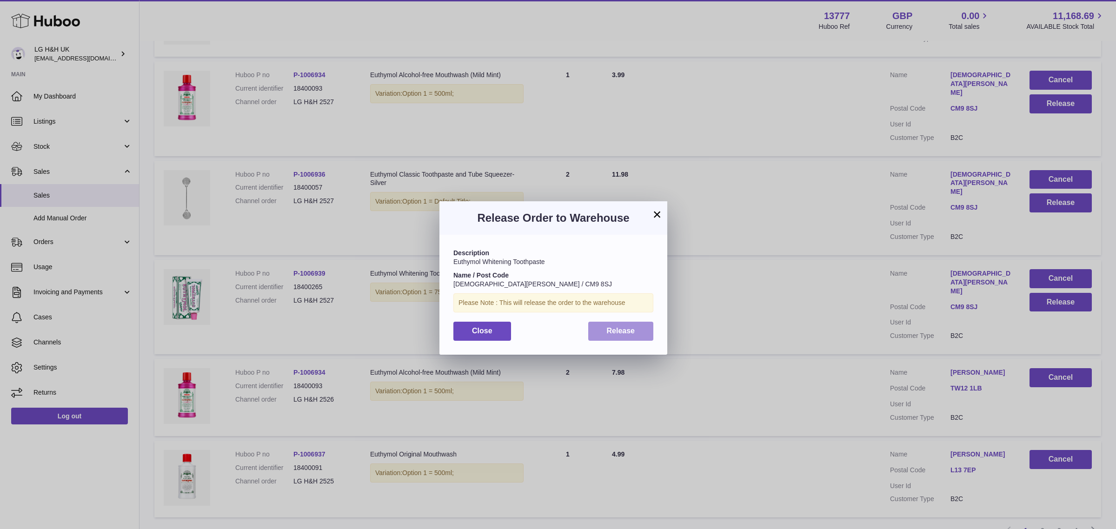
click at [635, 324] on button "Release" at bounding box center [621, 331] width 66 height 19
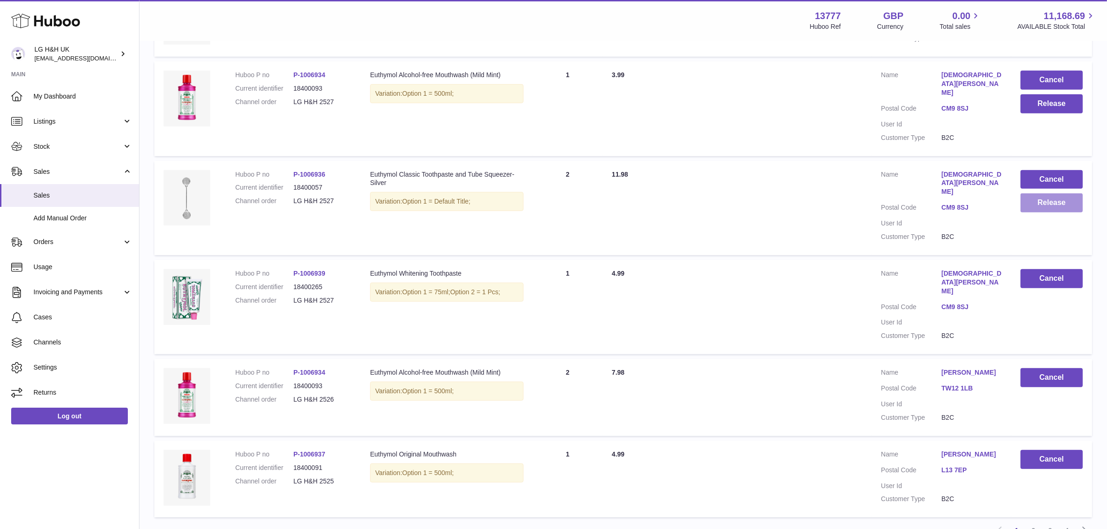
click at [1042, 193] on button "Release" at bounding box center [1052, 202] width 62 height 19
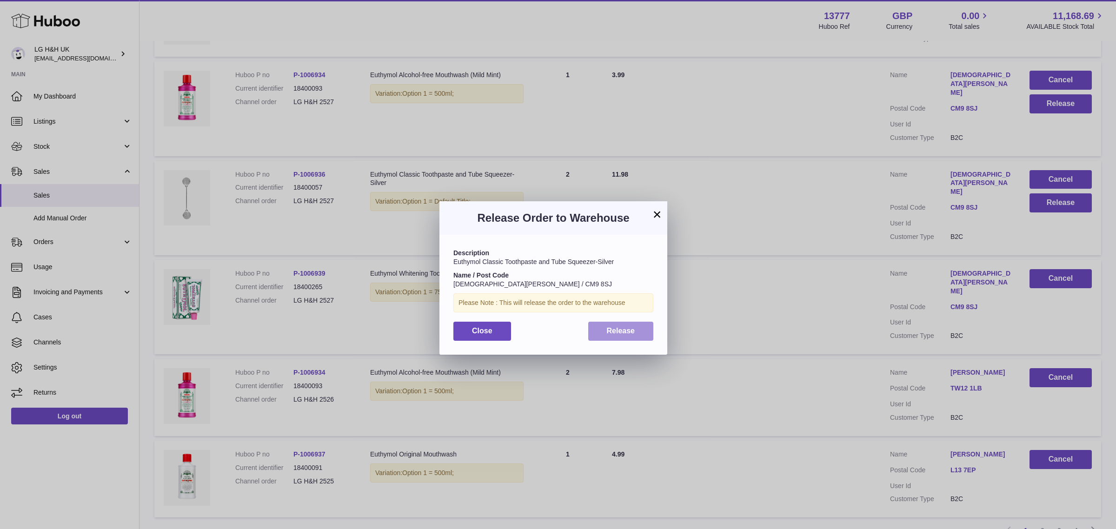
click at [637, 329] on button "Release" at bounding box center [621, 331] width 66 height 19
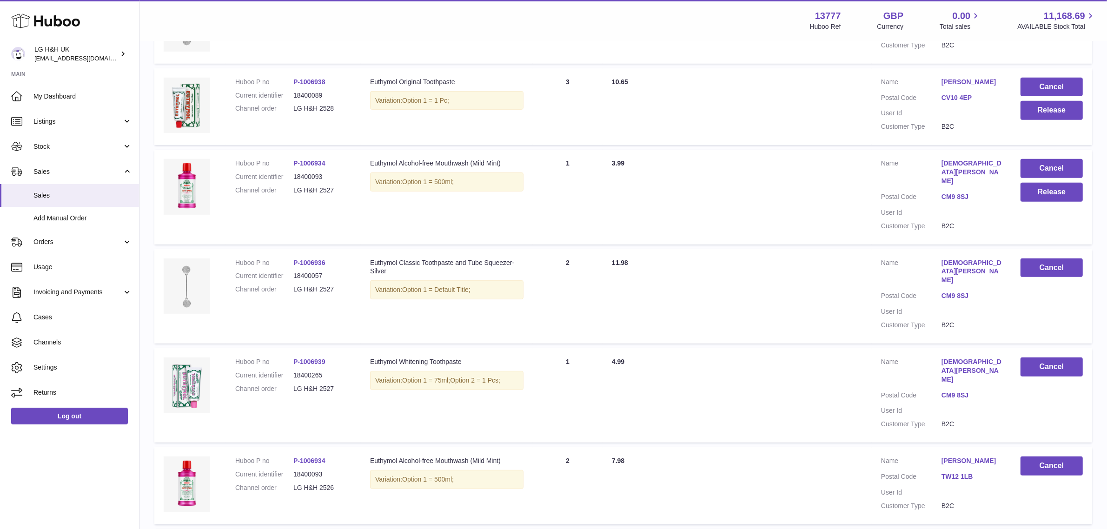
scroll to position [483, 0]
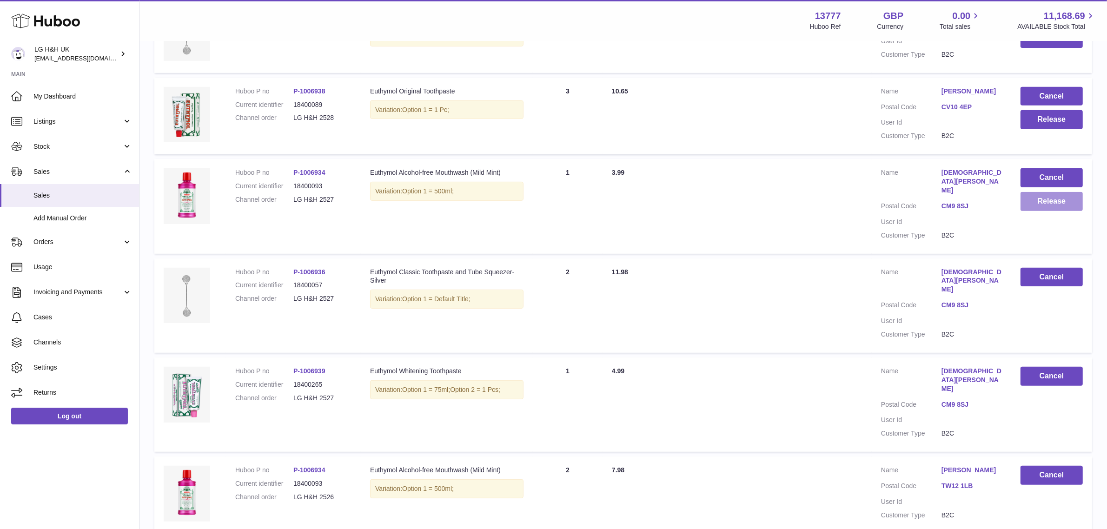
click at [1040, 205] on button "Release" at bounding box center [1052, 201] width 62 height 19
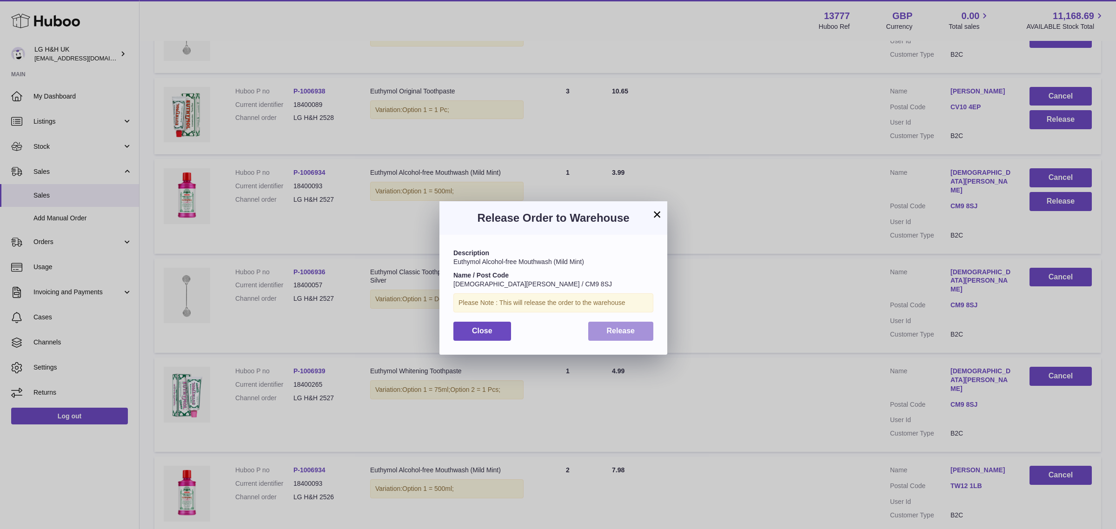
click at [643, 337] on button "Release" at bounding box center [621, 331] width 66 height 19
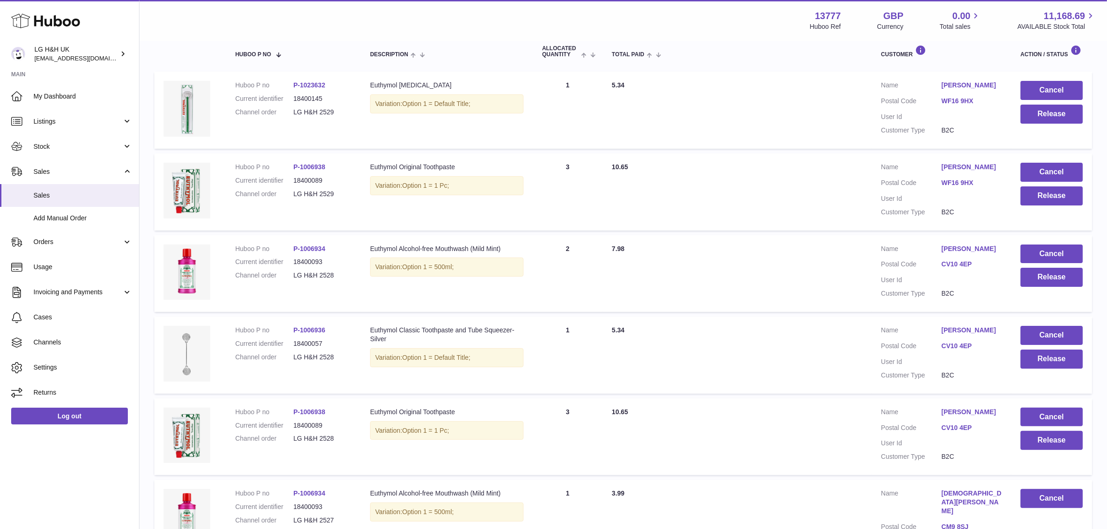
scroll to position [160, 0]
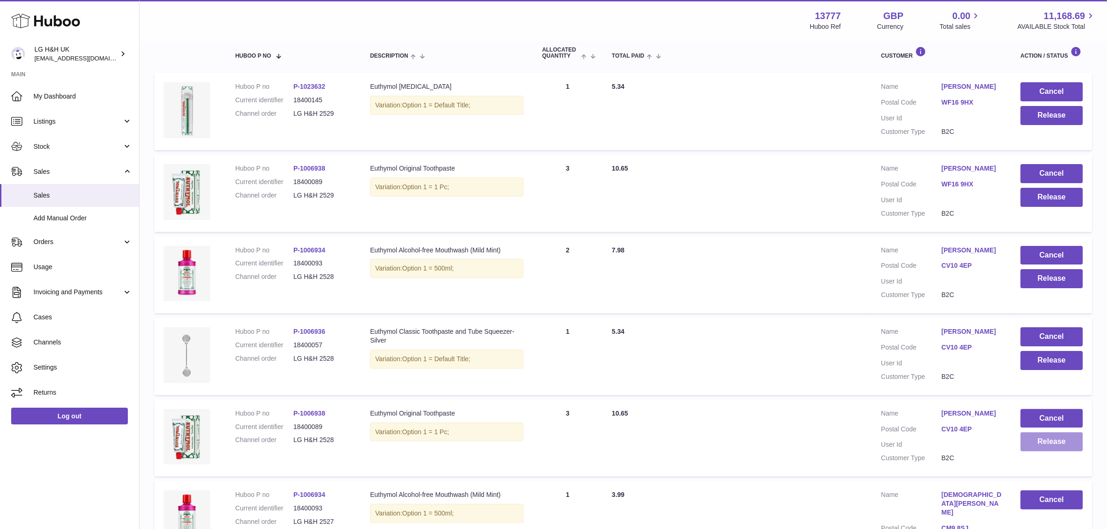
click at [1037, 444] on button "Release" at bounding box center [1052, 441] width 62 height 19
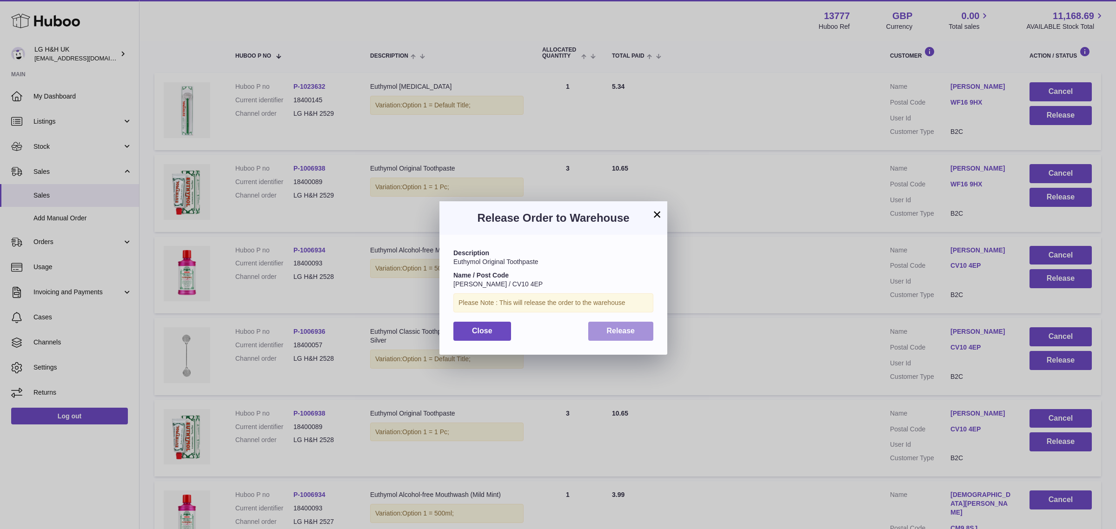
click at [632, 322] on button "Release" at bounding box center [621, 331] width 66 height 19
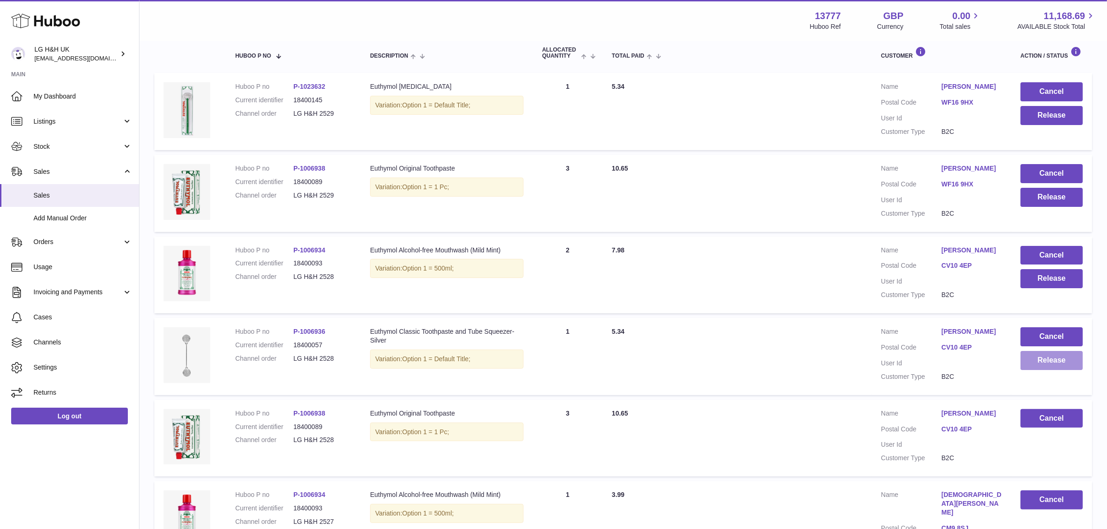
click at [1042, 367] on button "Release" at bounding box center [1052, 360] width 62 height 19
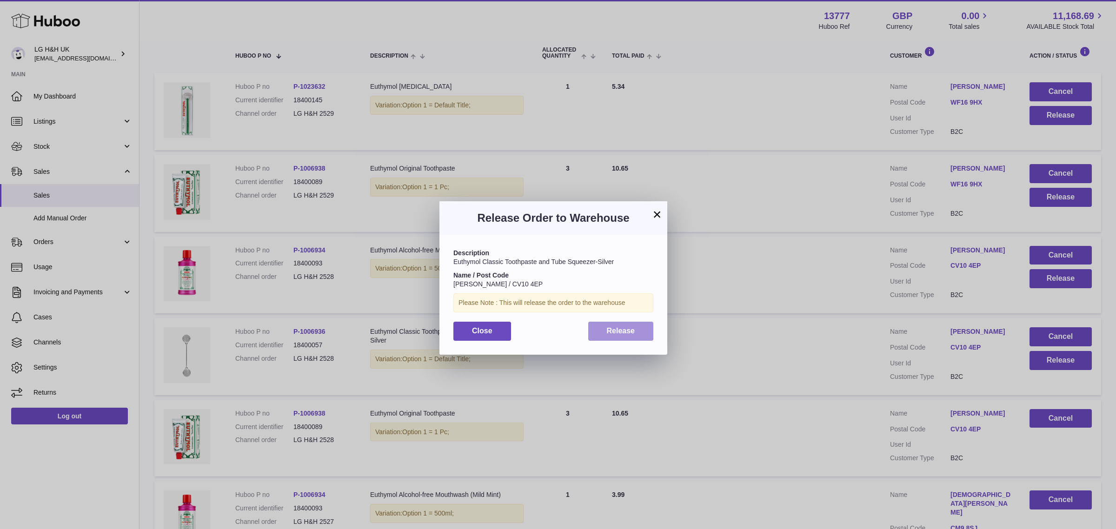
click at [637, 333] on button "Release" at bounding box center [621, 331] width 66 height 19
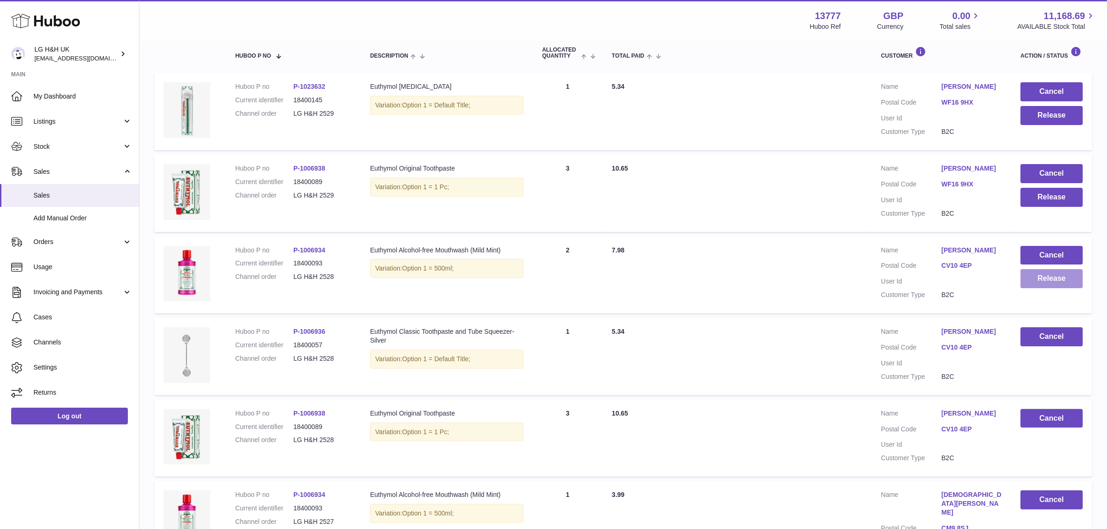
click at [1035, 280] on button "Release" at bounding box center [1052, 278] width 62 height 19
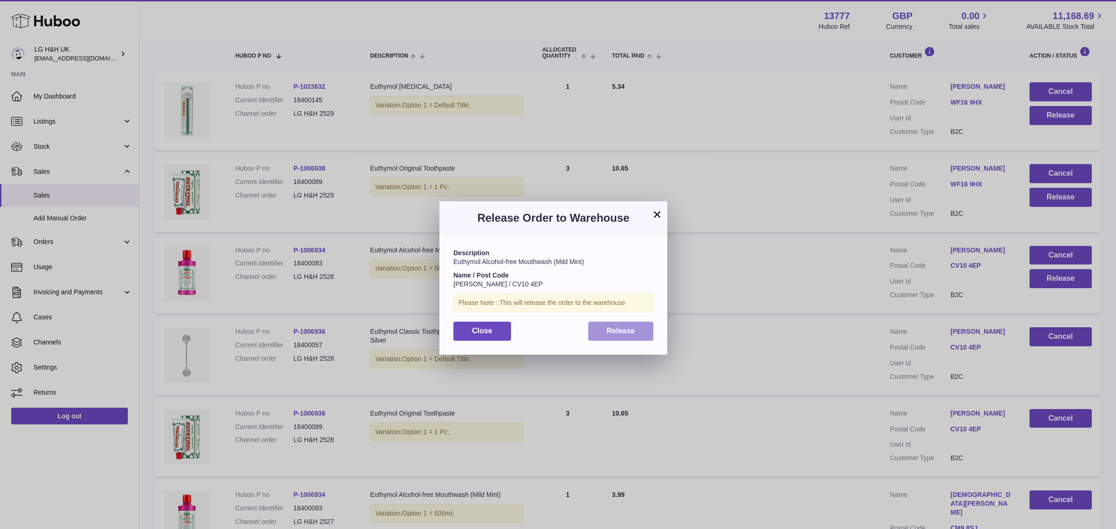
click at [640, 331] on button "Release" at bounding box center [621, 331] width 66 height 19
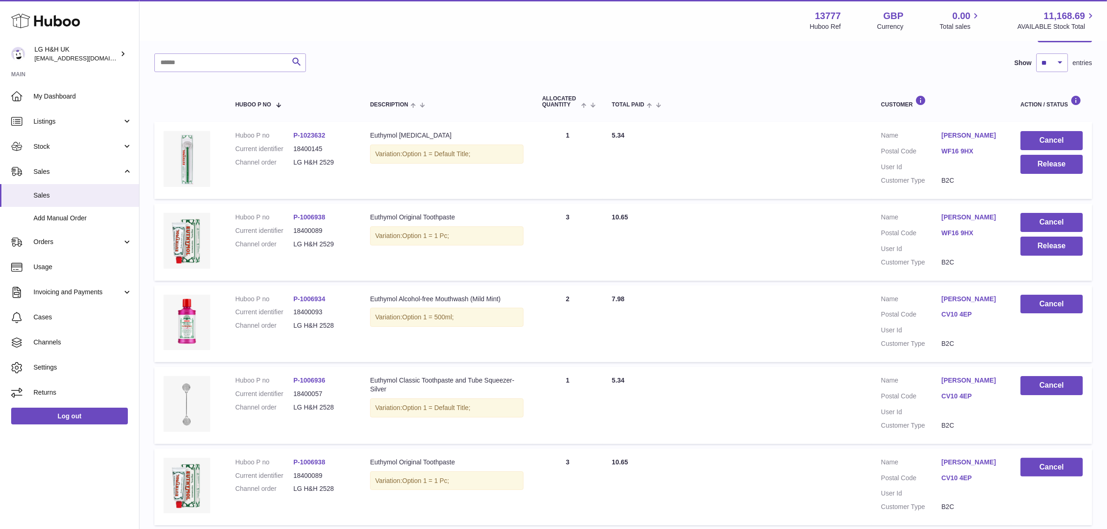
scroll to position [110, 0]
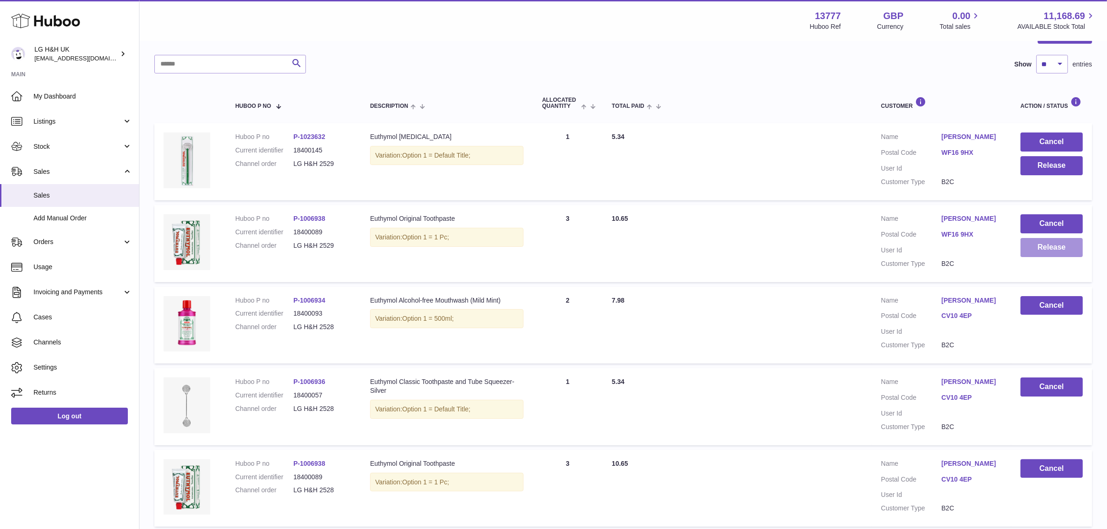
click at [1049, 252] on button "Release" at bounding box center [1052, 247] width 62 height 19
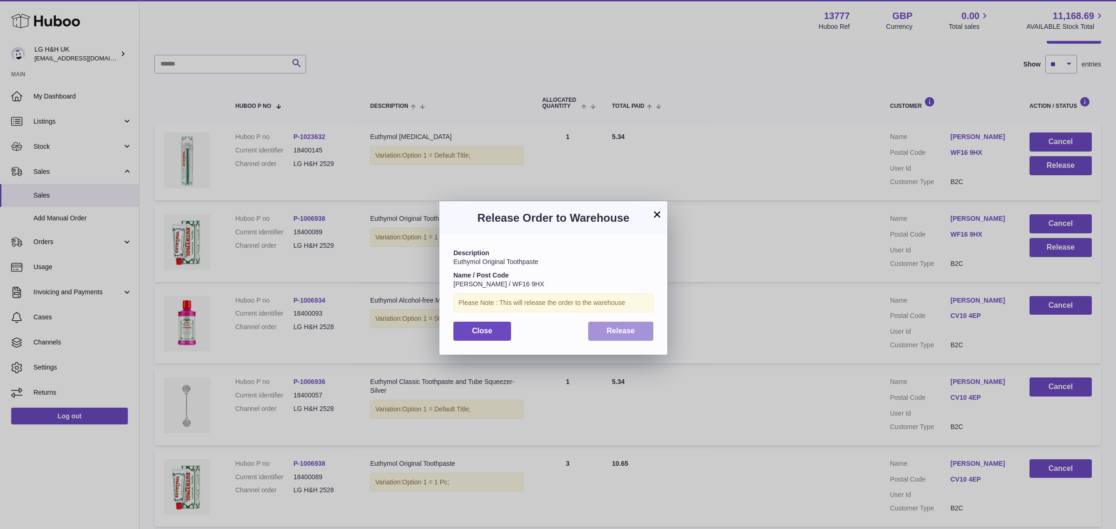
click at [626, 331] on span "Release" at bounding box center [621, 331] width 28 height 8
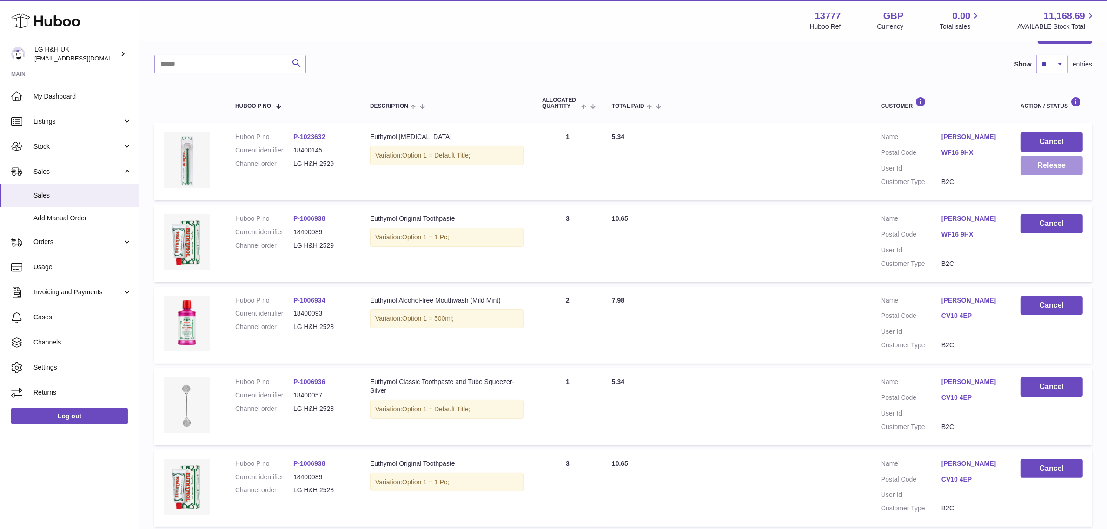
click at [1042, 169] on button "Release" at bounding box center [1052, 165] width 62 height 19
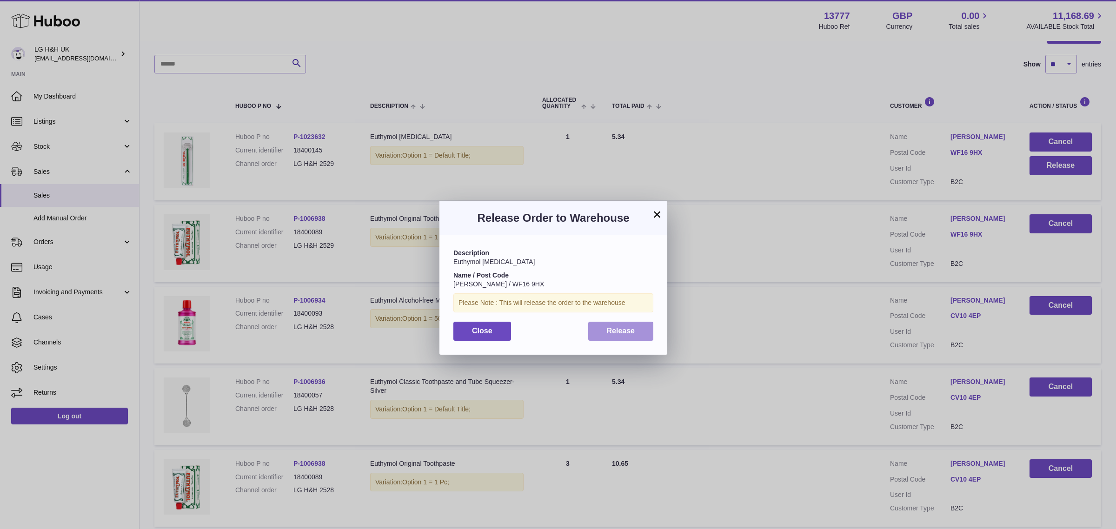
click at [626, 327] on span "Release" at bounding box center [621, 331] width 28 height 8
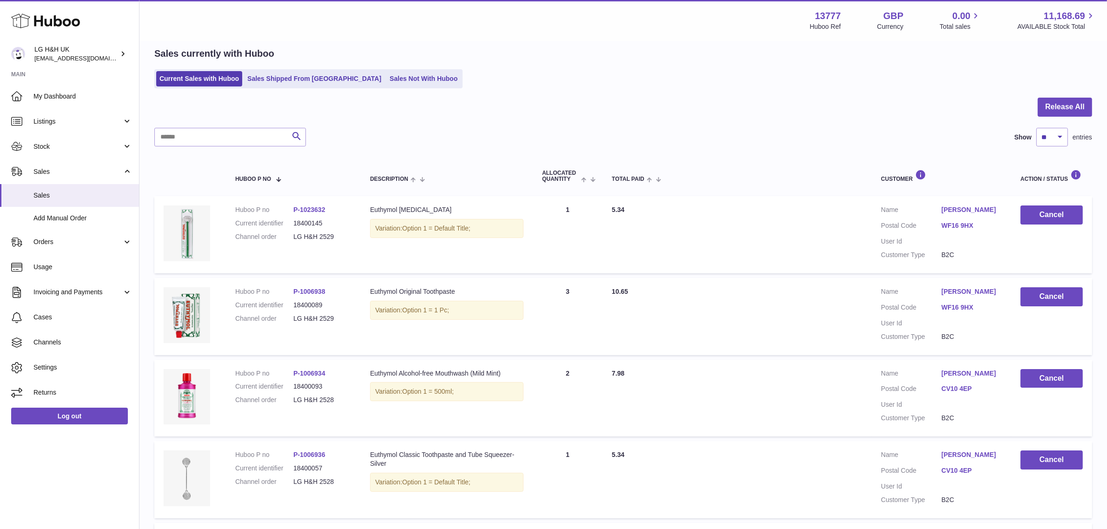
scroll to position [0, 0]
